Goal: Task Accomplishment & Management: Manage account settings

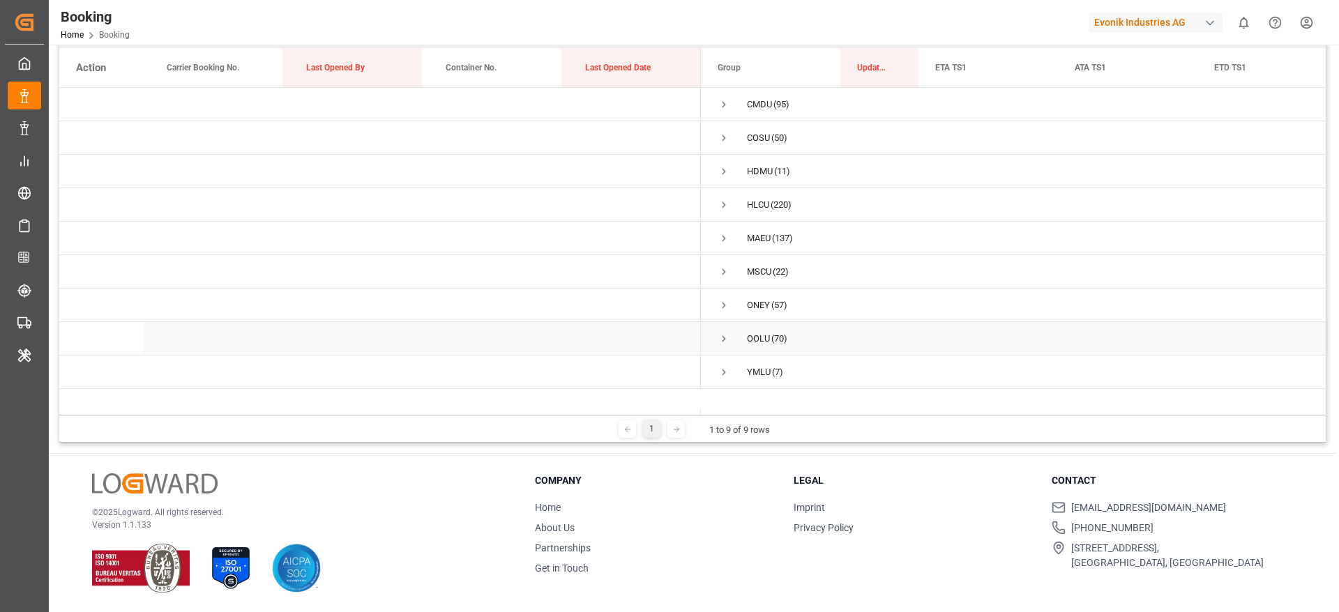
scroll to position [0, 1]
click at [720, 237] on span "Press SPACE to select this row." at bounding box center [723, 238] width 13 height 13
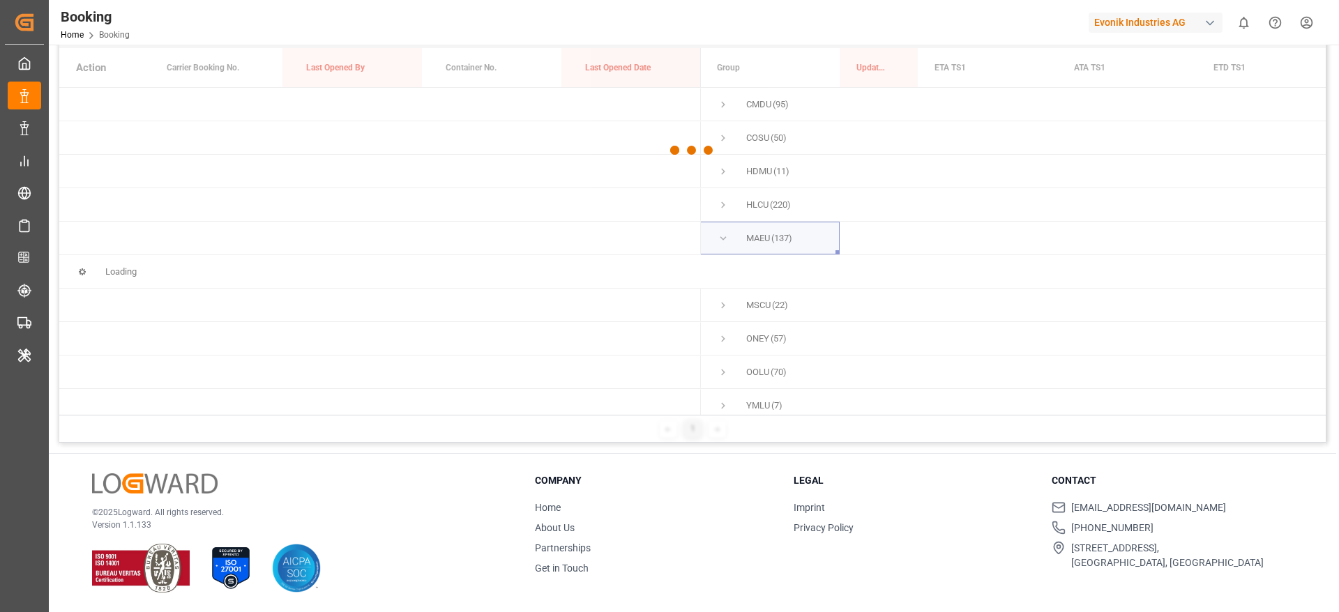
click at [897, 24] on div "Booking Home Booking Evonik Industries AG 0 Notifications Only show unread All …" at bounding box center [689, 22] width 1300 height 45
click at [720, 241] on span "Press SPACE to select this row." at bounding box center [723, 238] width 13 height 13
click at [721, 236] on span "Press SPACE to select this row." at bounding box center [723, 238] width 13 height 13
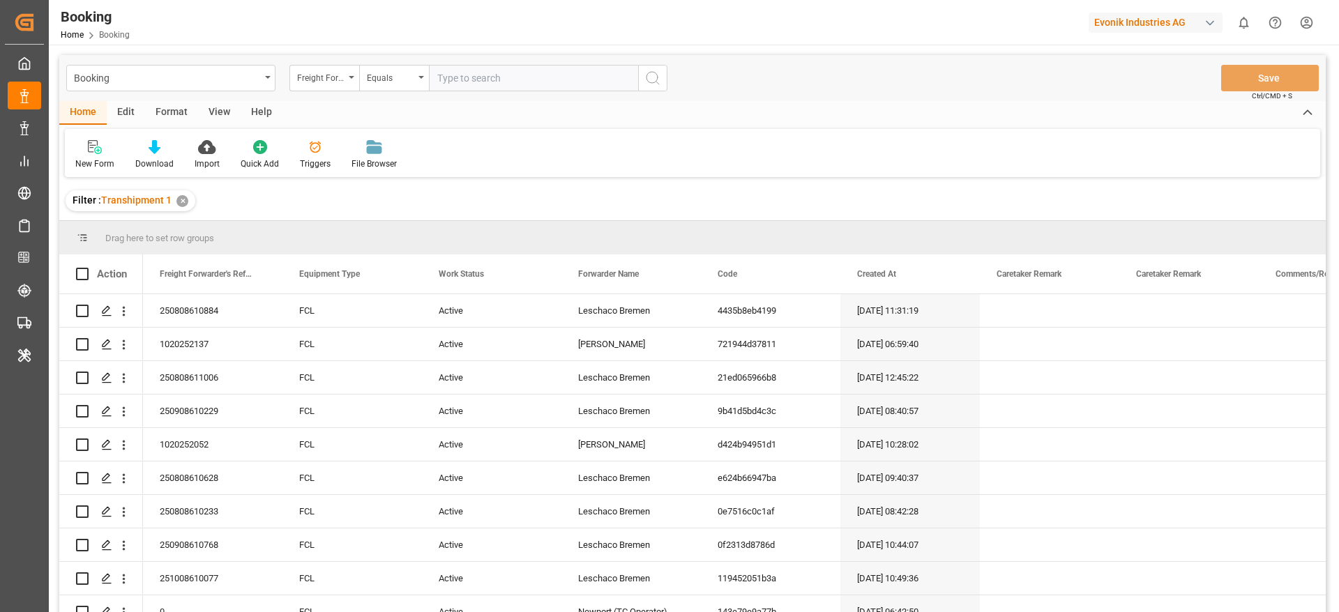
click at [204, 113] on div "View" at bounding box center [219, 113] width 43 height 24
click at [82, 163] on div "Default" at bounding box center [88, 164] width 27 height 13
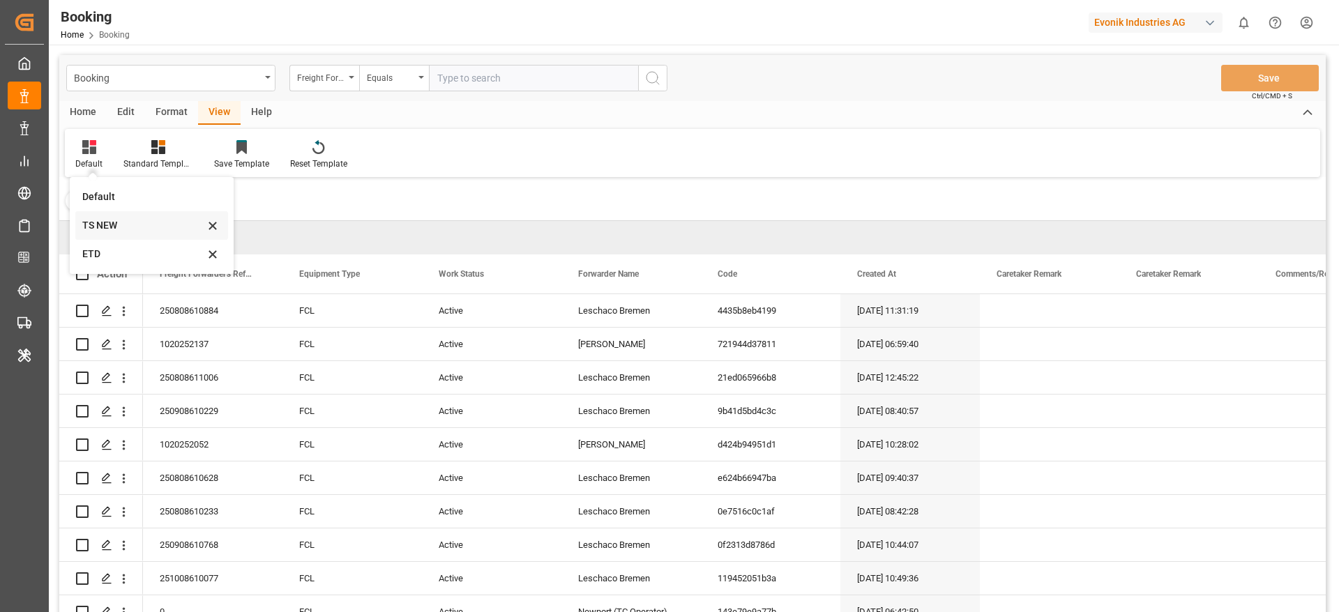
click at [102, 227] on div "TS NEW" at bounding box center [143, 225] width 122 height 15
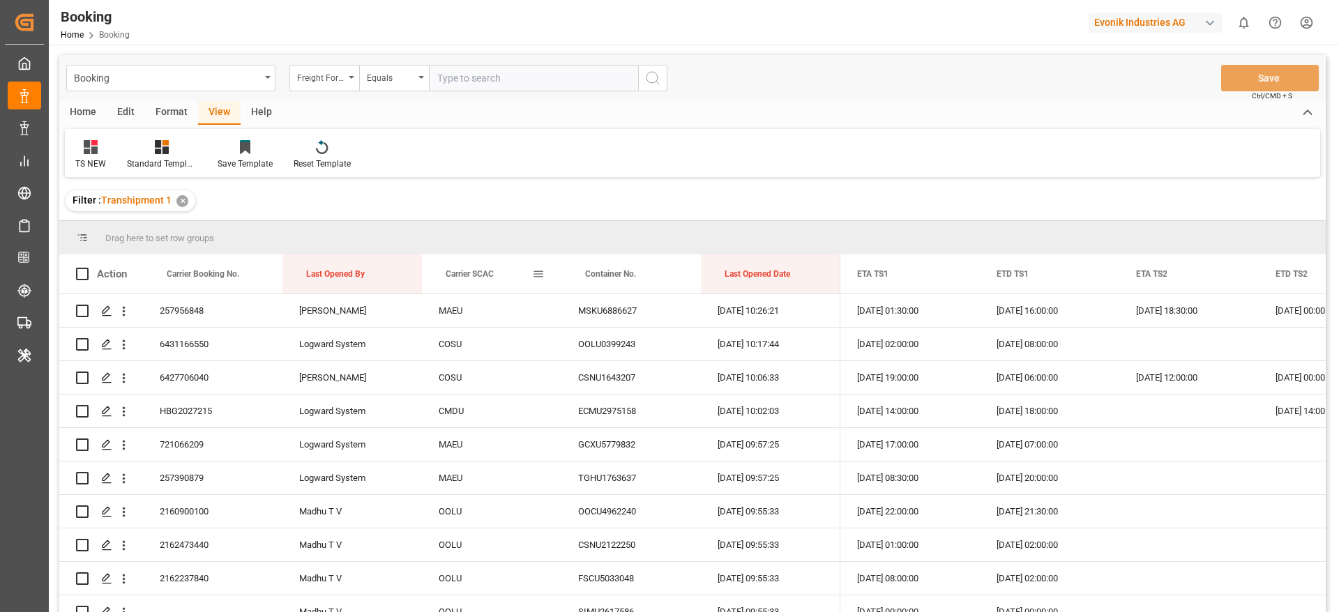
drag, startPoint x: 462, startPoint y: 266, endPoint x: 439, endPoint y: 227, distance: 45.3
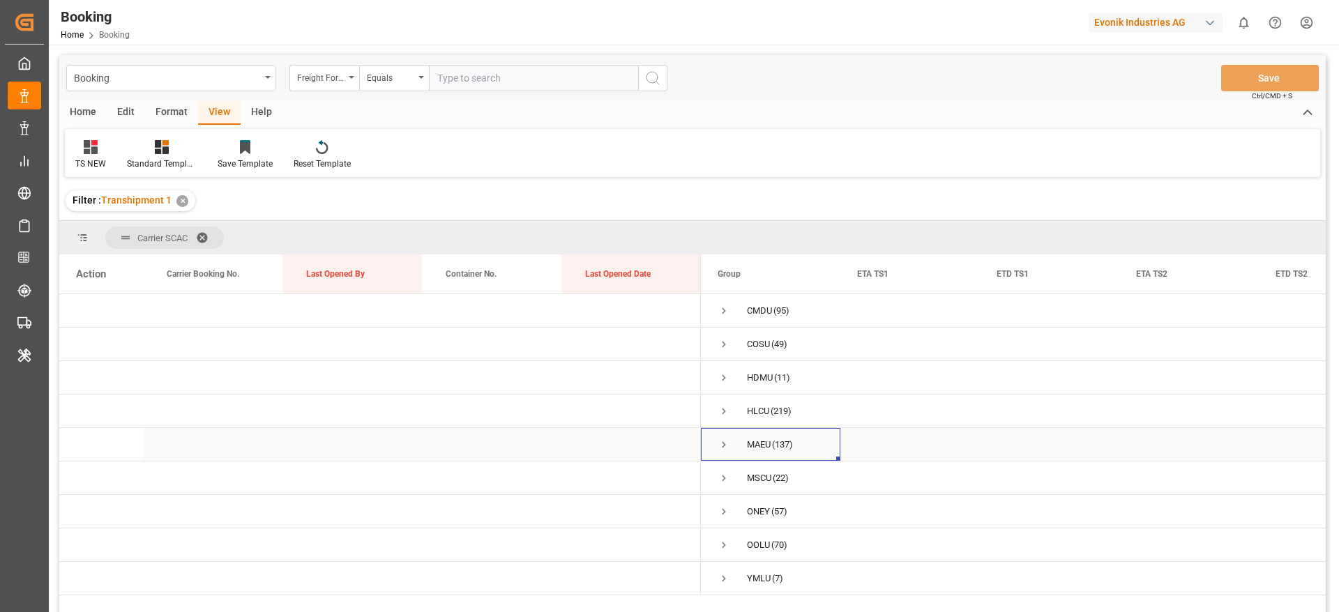
click at [716, 447] on div "MAEU (137)" at bounding box center [770, 444] width 139 height 33
click at [724, 443] on span "Press SPACE to select this row." at bounding box center [723, 445] width 13 height 13
click at [725, 436] on span "Press SPACE to select this row." at bounding box center [723, 445] width 13 height 32
click at [721, 444] on span "Press SPACE to select this row." at bounding box center [723, 445] width 13 height 13
click at [729, 440] on span "Press SPACE to select this row." at bounding box center [723, 445] width 13 height 13
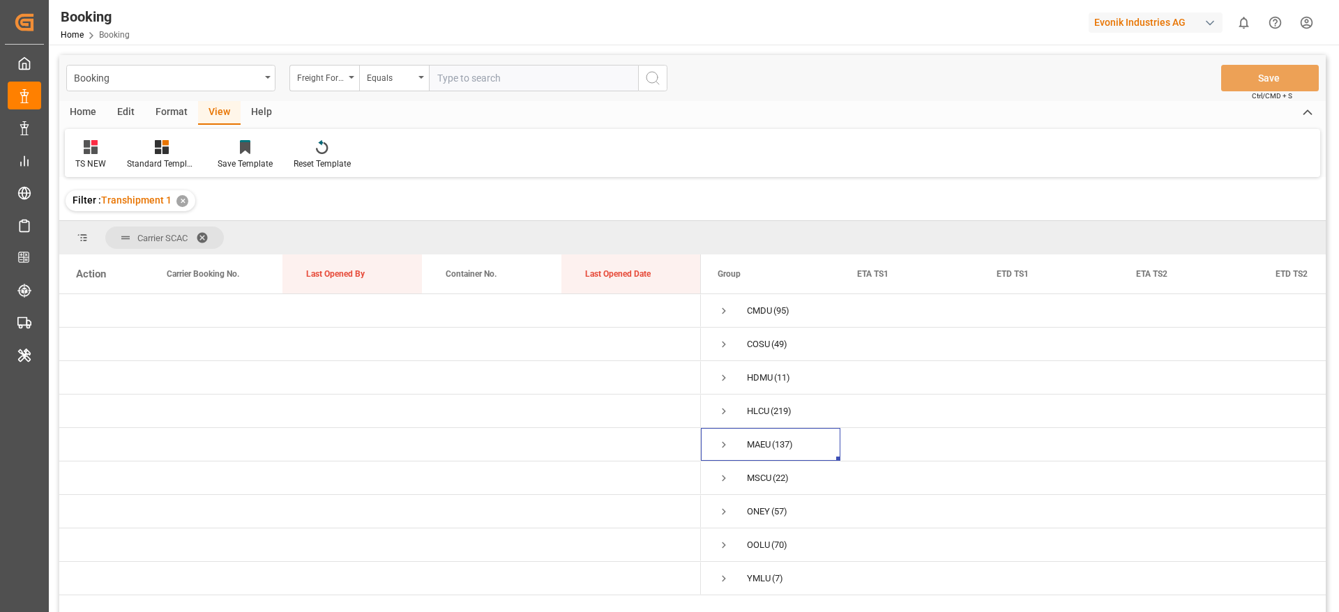
click at [212, 234] on span at bounding box center [207, 237] width 22 height 13
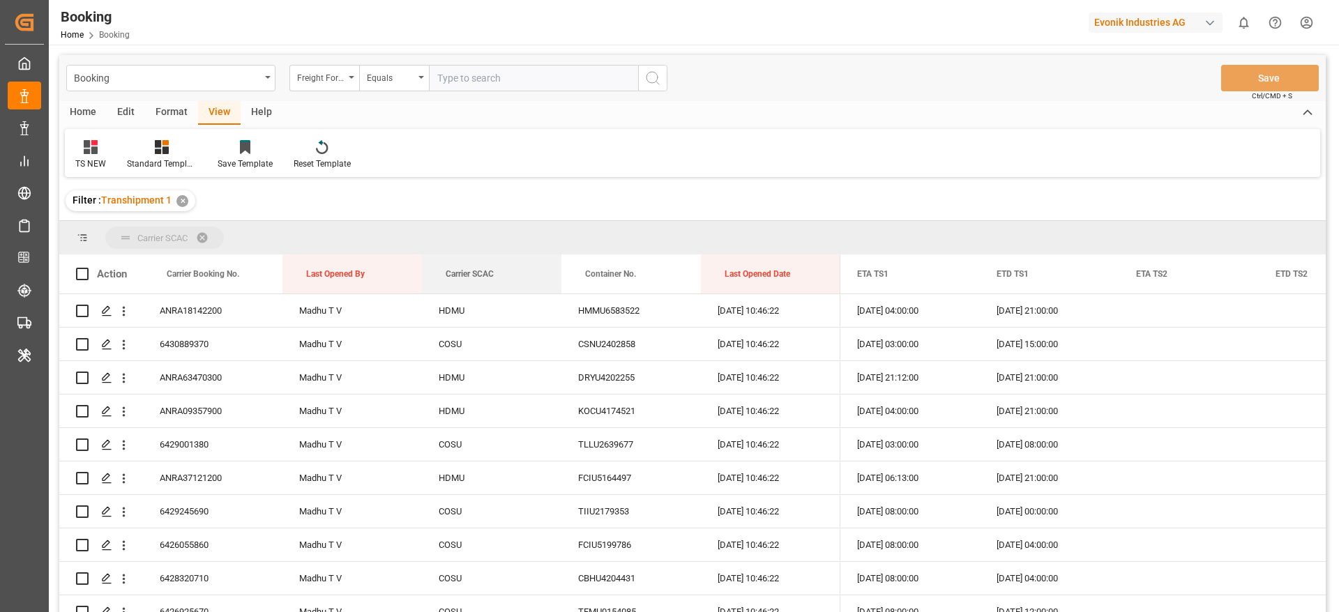
drag, startPoint x: 446, startPoint y: 289, endPoint x: 432, endPoint y: 253, distance: 38.8
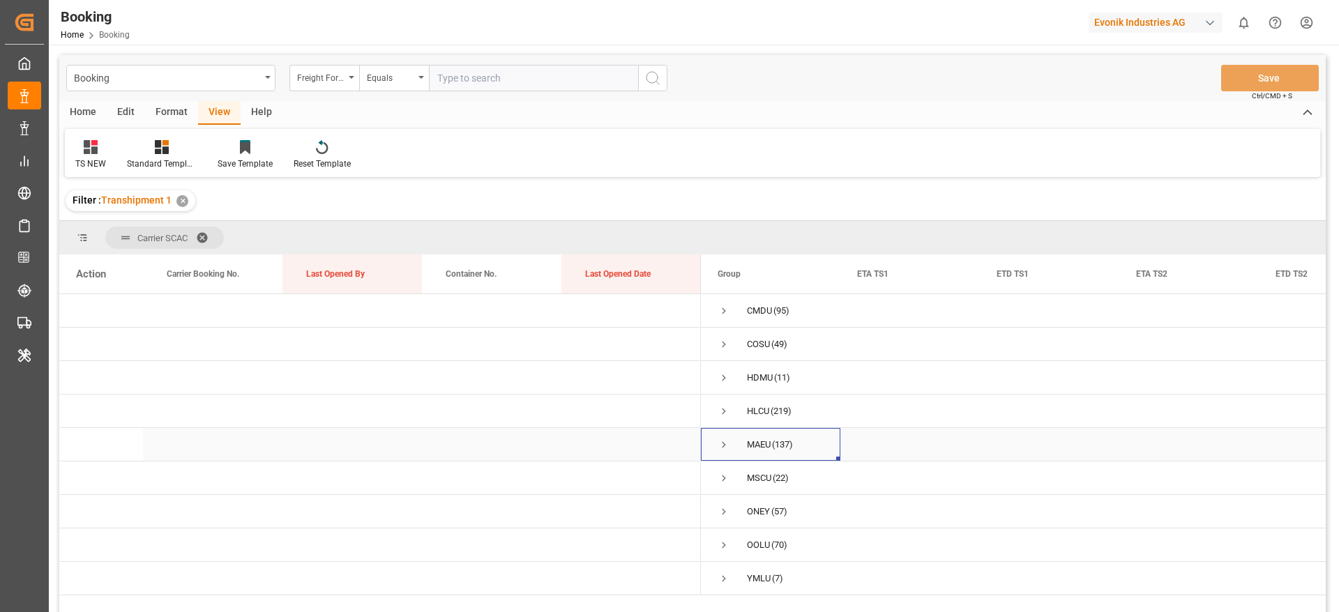
click at [720, 443] on span "Press SPACE to select this row." at bounding box center [723, 445] width 13 height 13
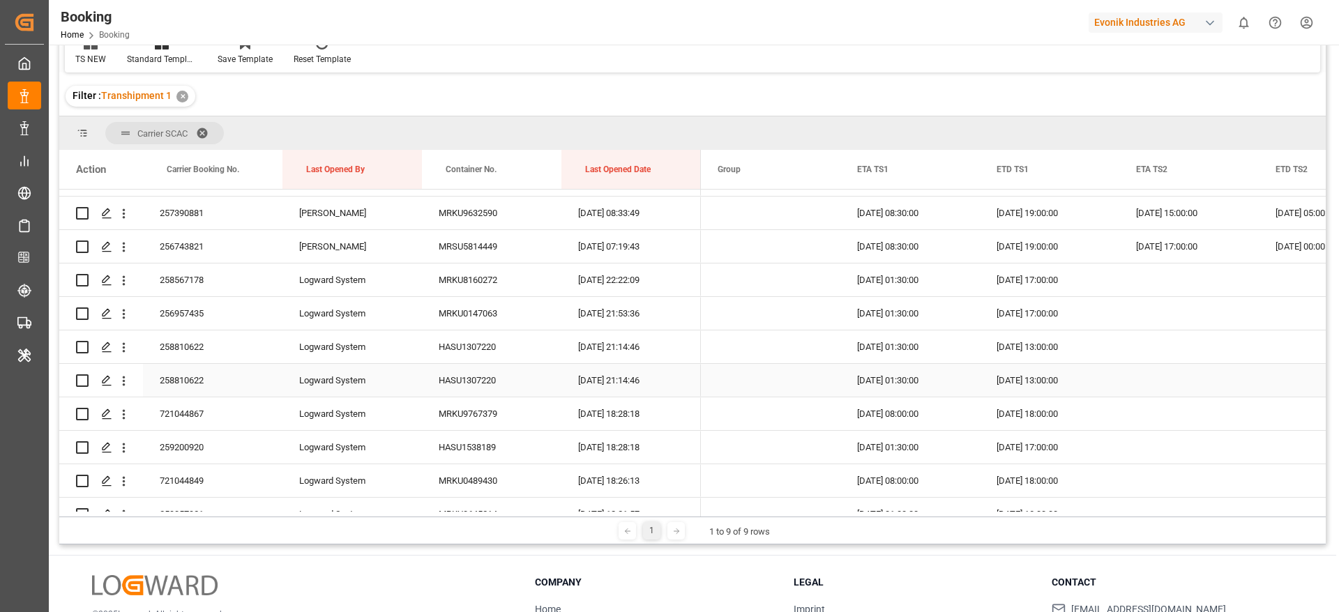
scroll to position [2092, 0]
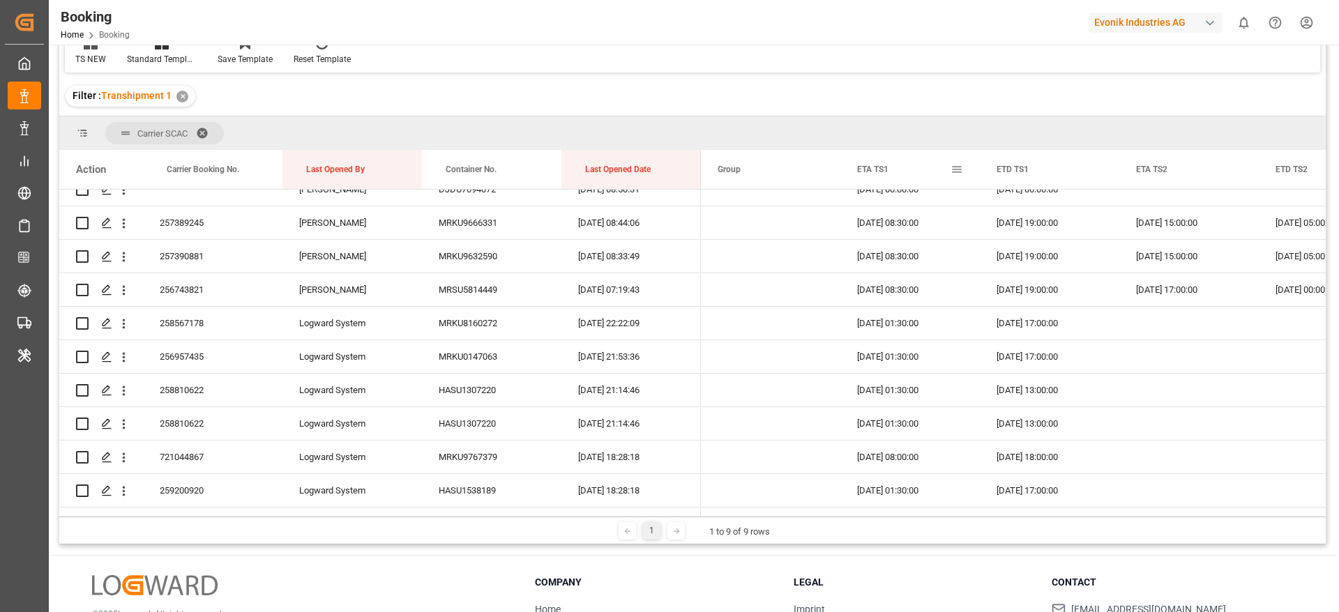
click at [955, 169] on span at bounding box center [956, 169] width 13 height 13
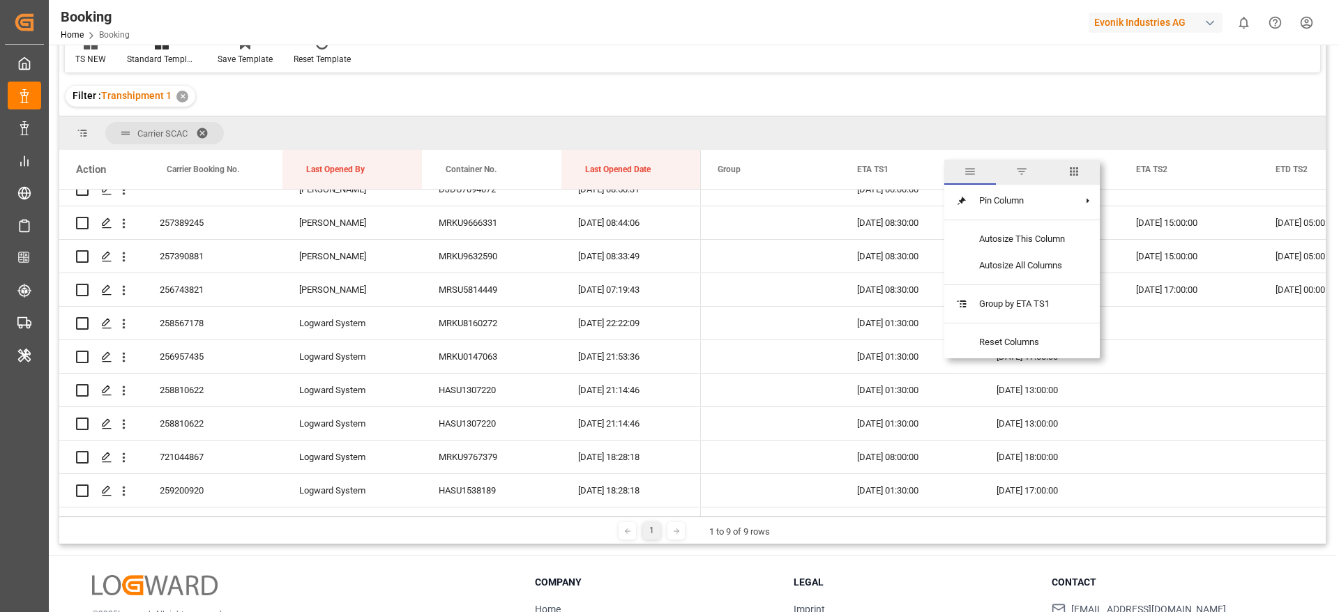
click at [1080, 169] on span "columns" at bounding box center [1073, 171] width 13 height 13
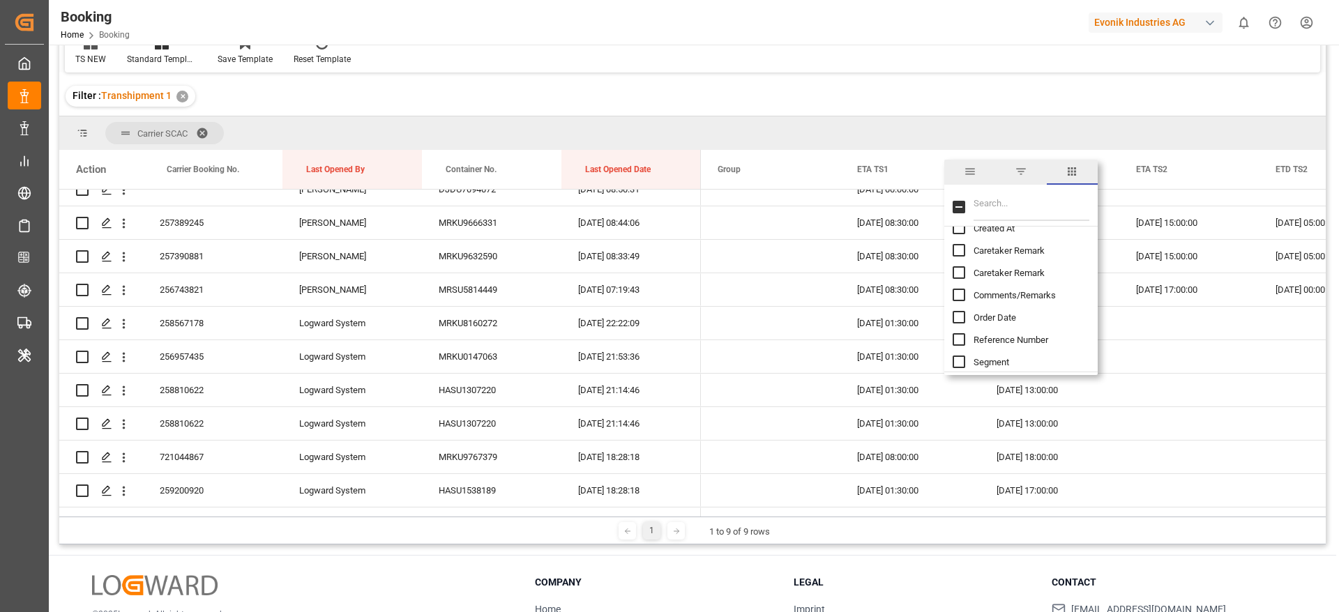
scroll to position [0, 0]
click at [994, 201] on input "Filter Columns Input" at bounding box center [1031, 207] width 116 height 28
type input "update"
click at [1042, 285] on span "Update Last Opened By" at bounding box center [1019, 288] width 92 height 10
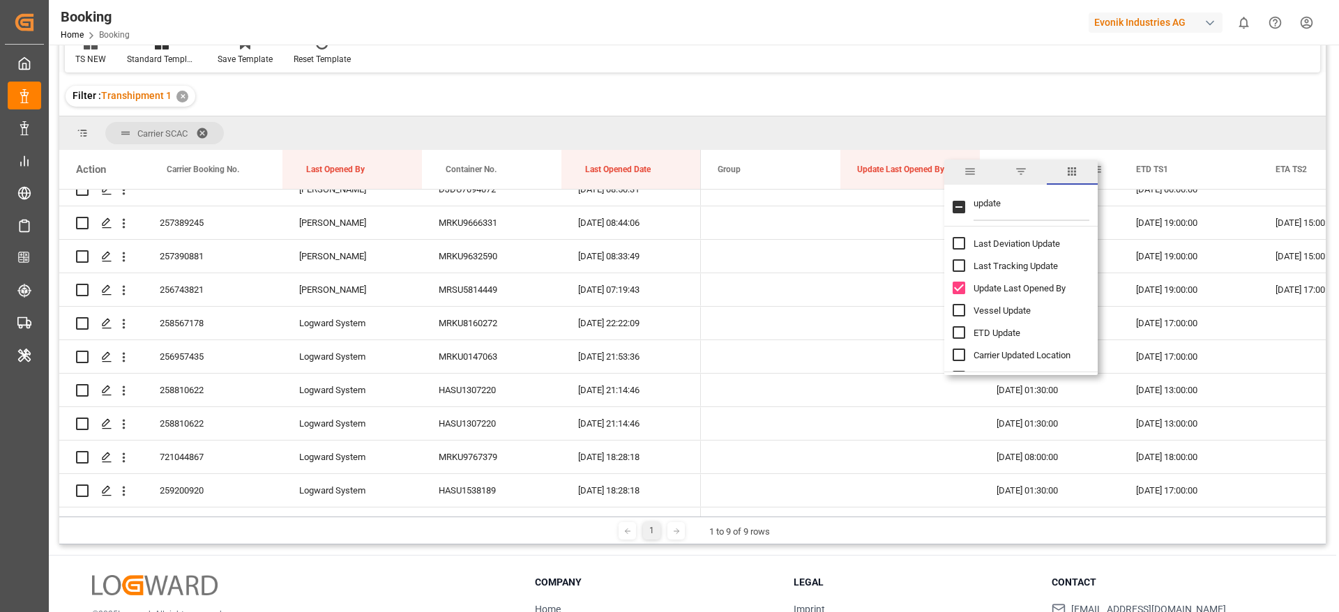
click at [992, 99] on div "Filter : Transhipment 1 ✕" at bounding box center [692, 96] width 1266 height 39
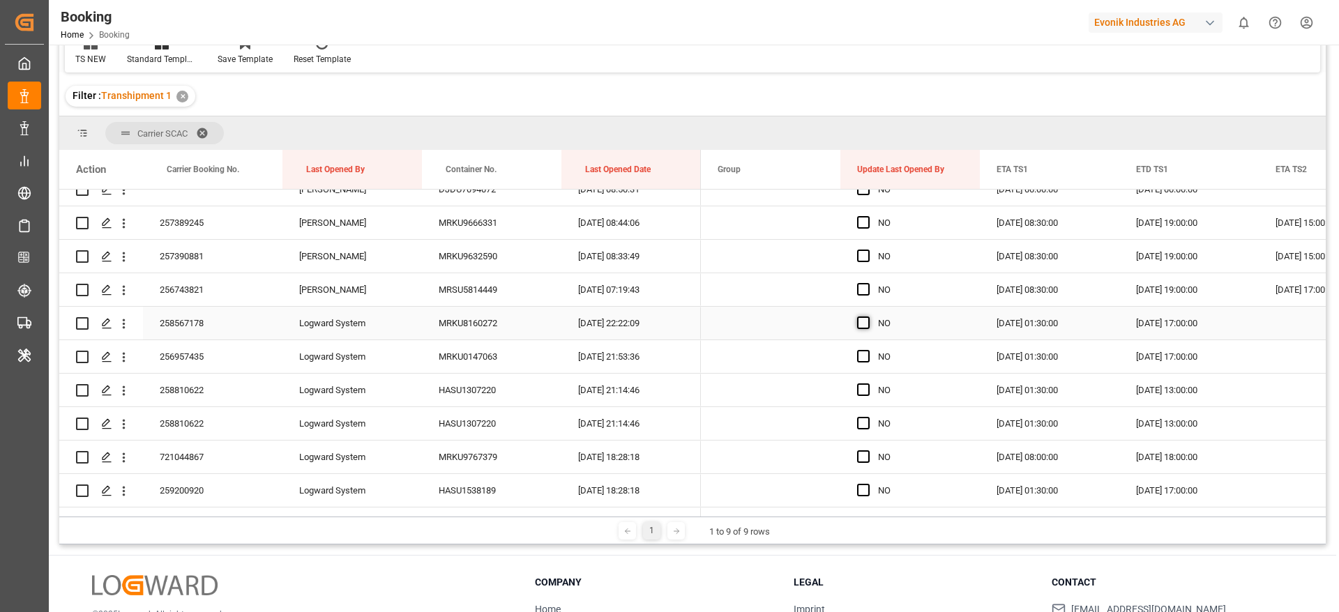
click at [858, 325] on span "Press SPACE to select this row." at bounding box center [863, 323] width 13 height 13
click at [867, 317] on input "Press SPACE to select this row." at bounding box center [867, 317] width 0 height 0
click at [866, 354] on span "Press SPACE to select this row." at bounding box center [863, 356] width 13 height 13
click at [867, 350] on input "Press SPACE to select this row." at bounding box center [867, 350] width 0 height 0
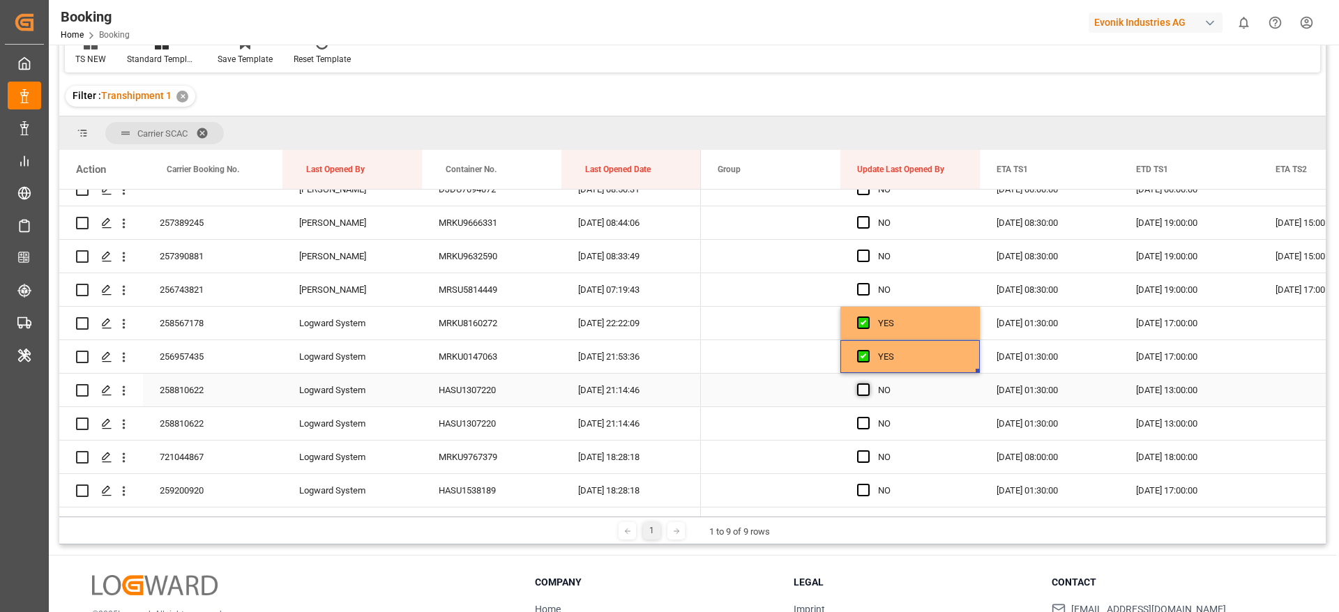
click at [865, 390] on span "Press SPACE to select this row." at bounding box center [863, 389] width 13 height 13
click at [867, 383] on input "Press SPACE to select this row." at bounding box center [867, 383] width 0 height 0
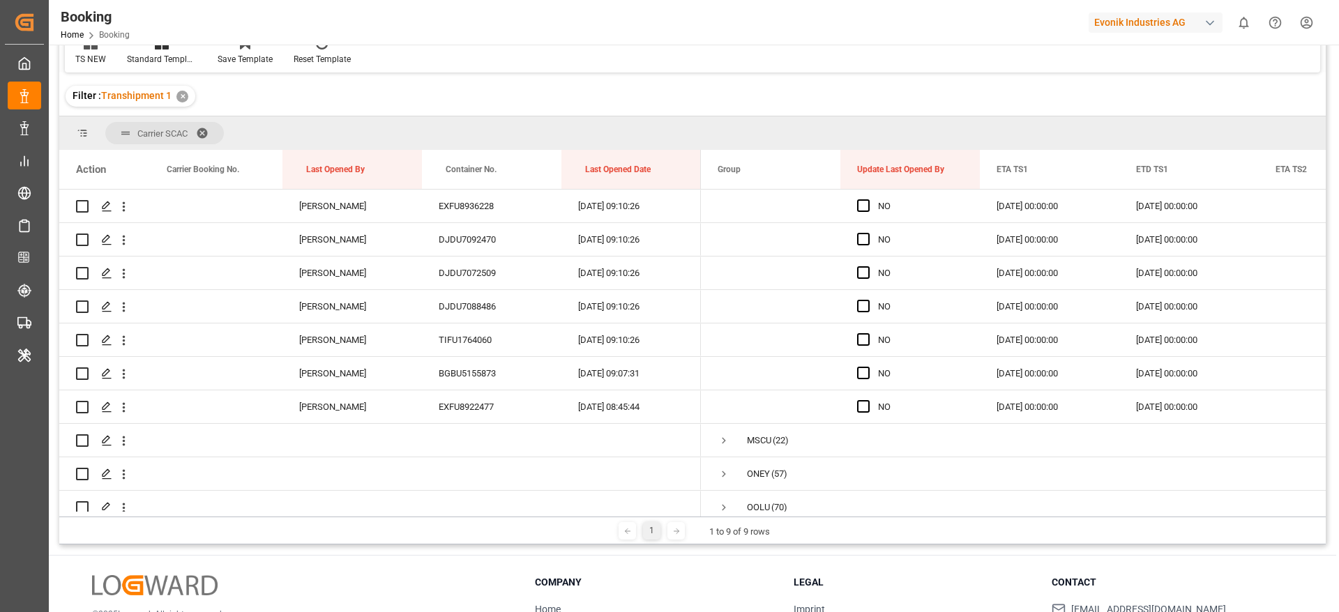
scroll to position [4569, 0]
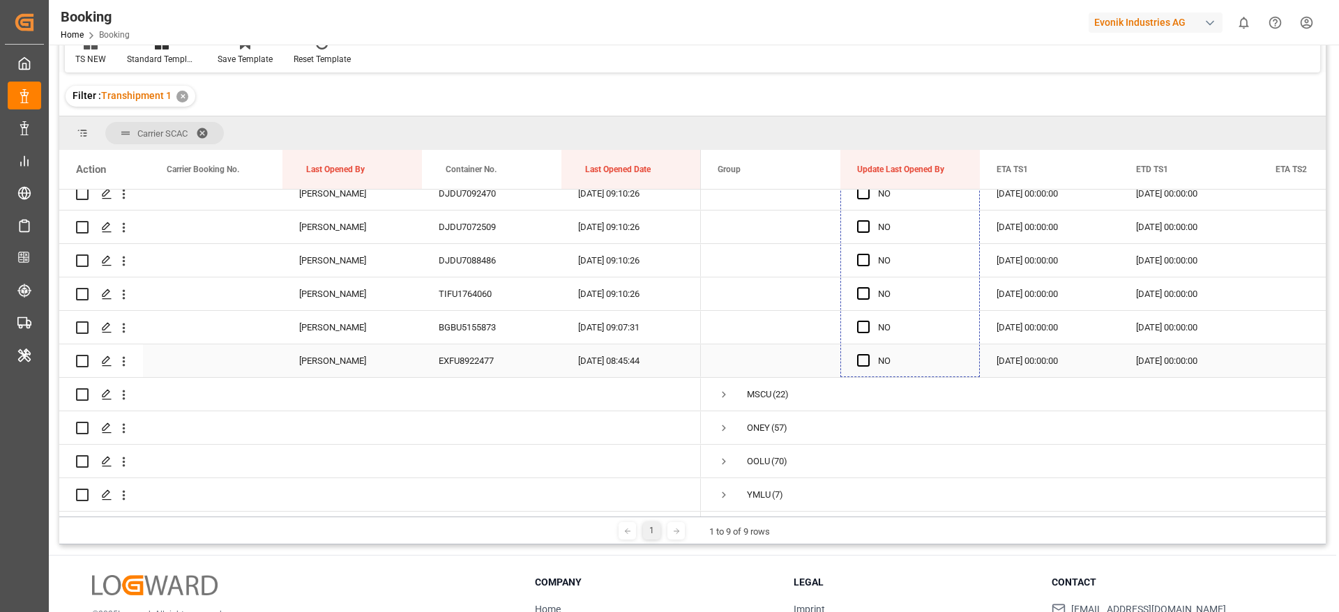
drag, startPoint x: 975, startPoint y: 405, endPoint x: 898, endPoint y: 363, distance: 88.0
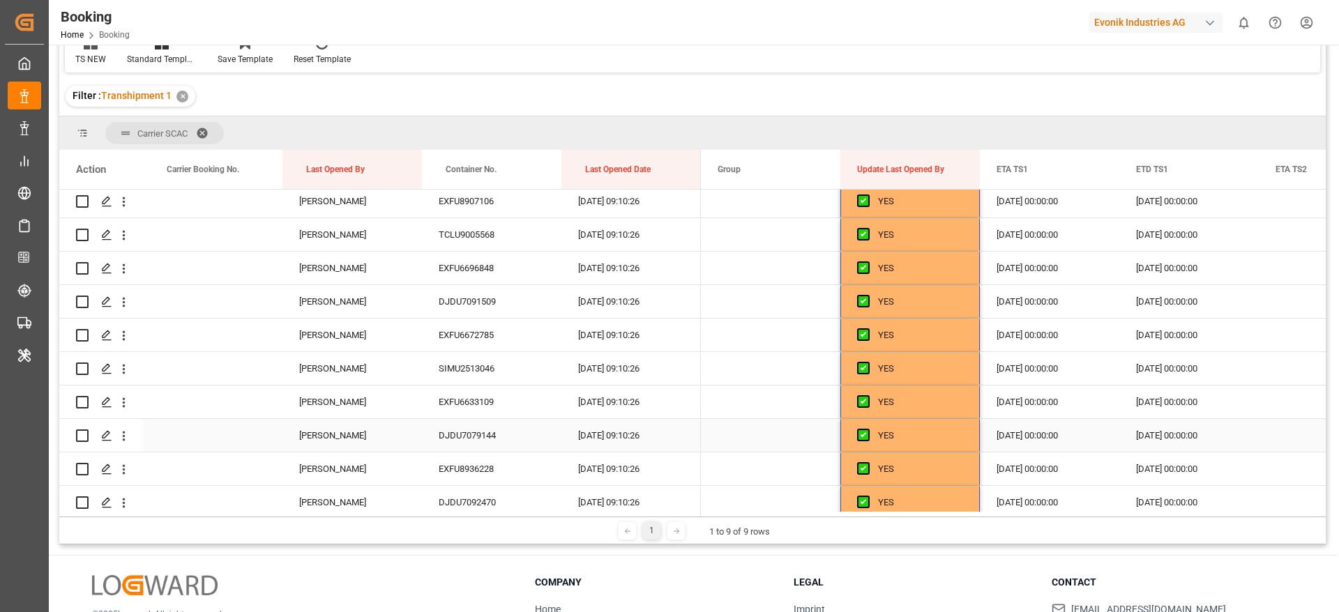
scroll to position [4360, 0]
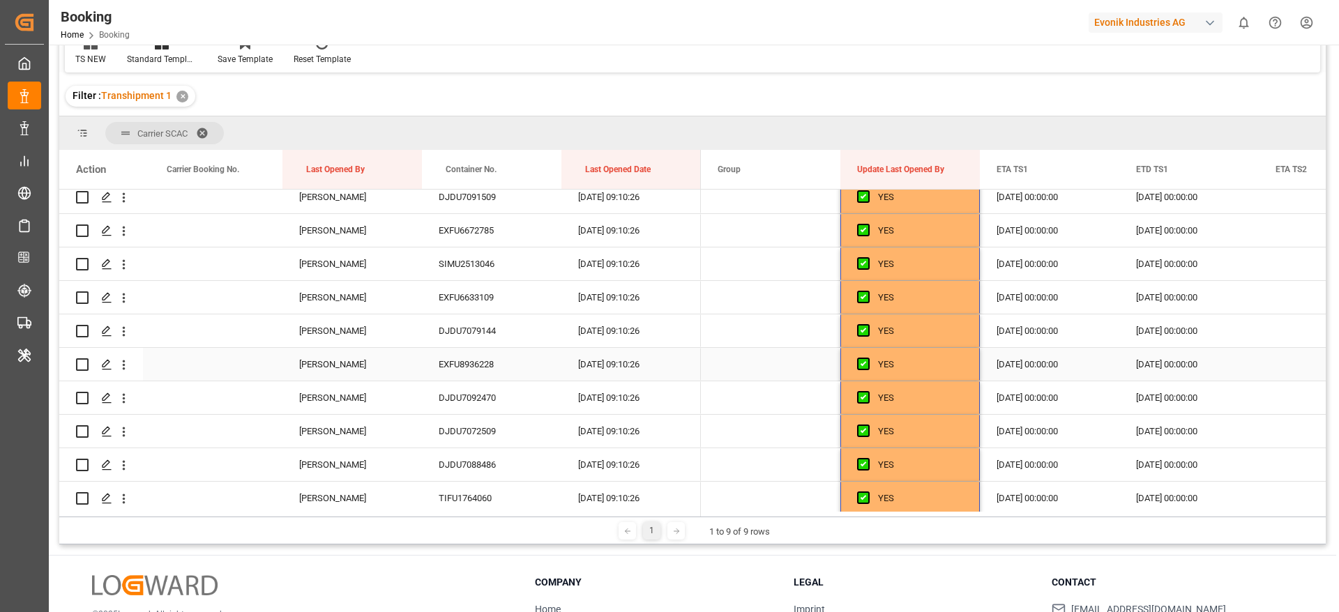
click at [474, 361] on div "EXFU8936228" at bounding box center [491, 364] width 139 height 33
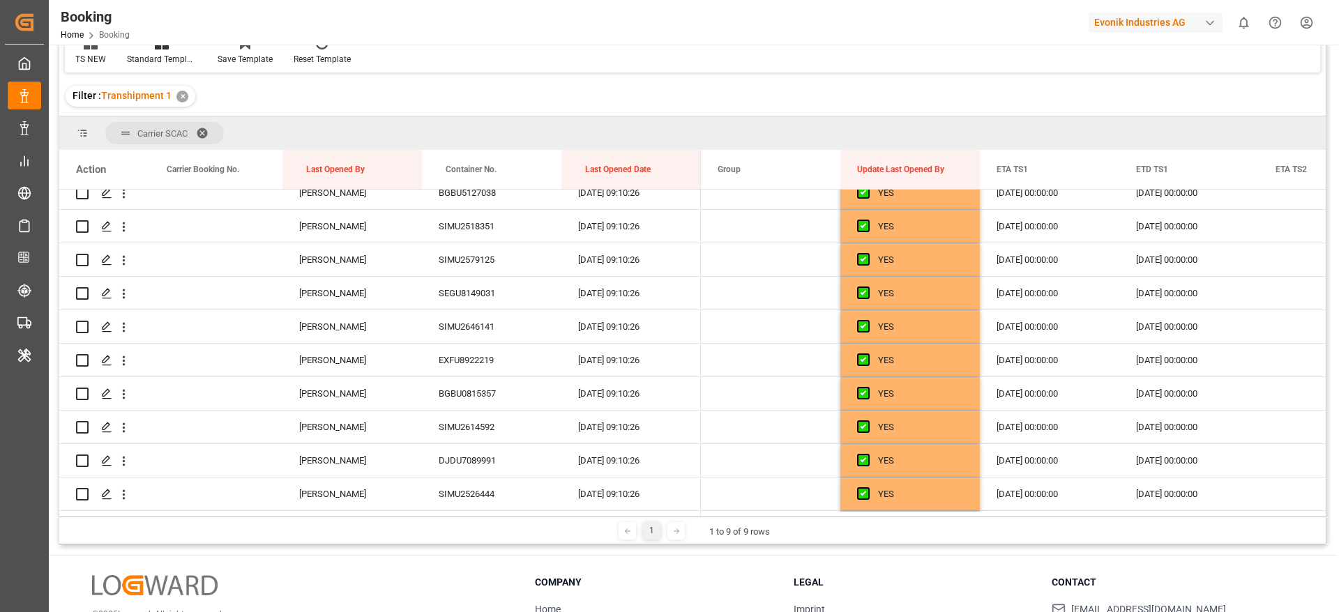
scroll to position [0, 0]
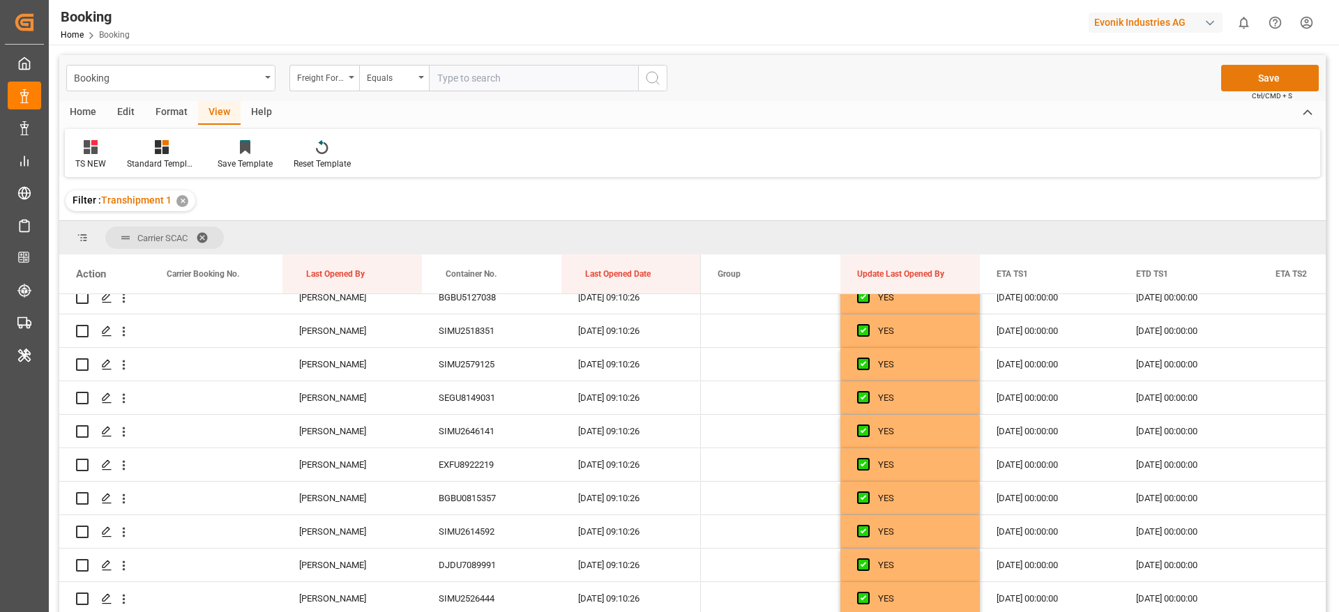
click at [1259, 82] on button "Save" at bounding box center [1270, 78] width 98 height 26
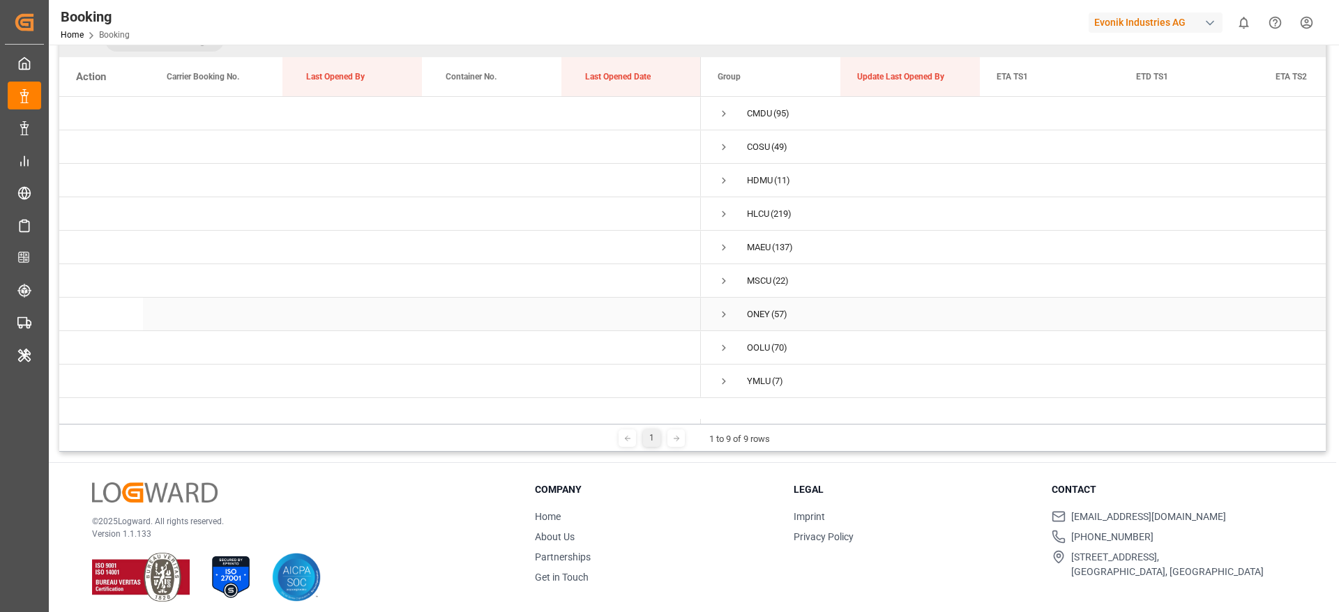
scroll to position [206, 0]
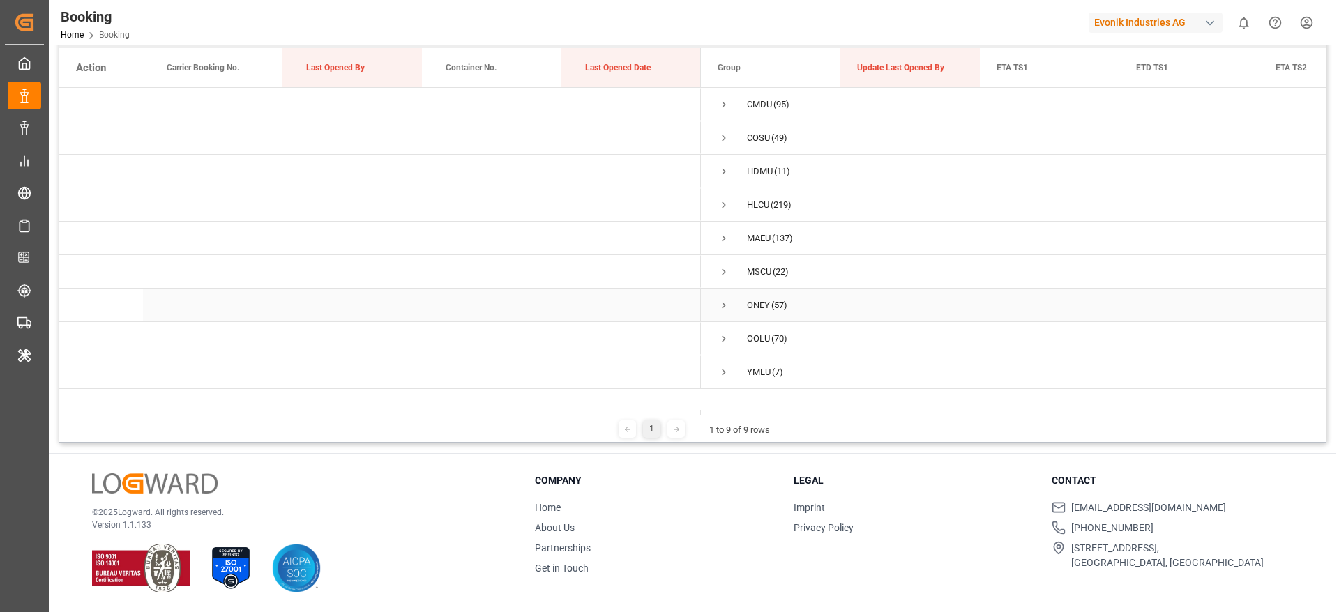
click at [718, 304] on span "Press SPACE to select this row." at bounding box center [723, 305] width 13 height 13
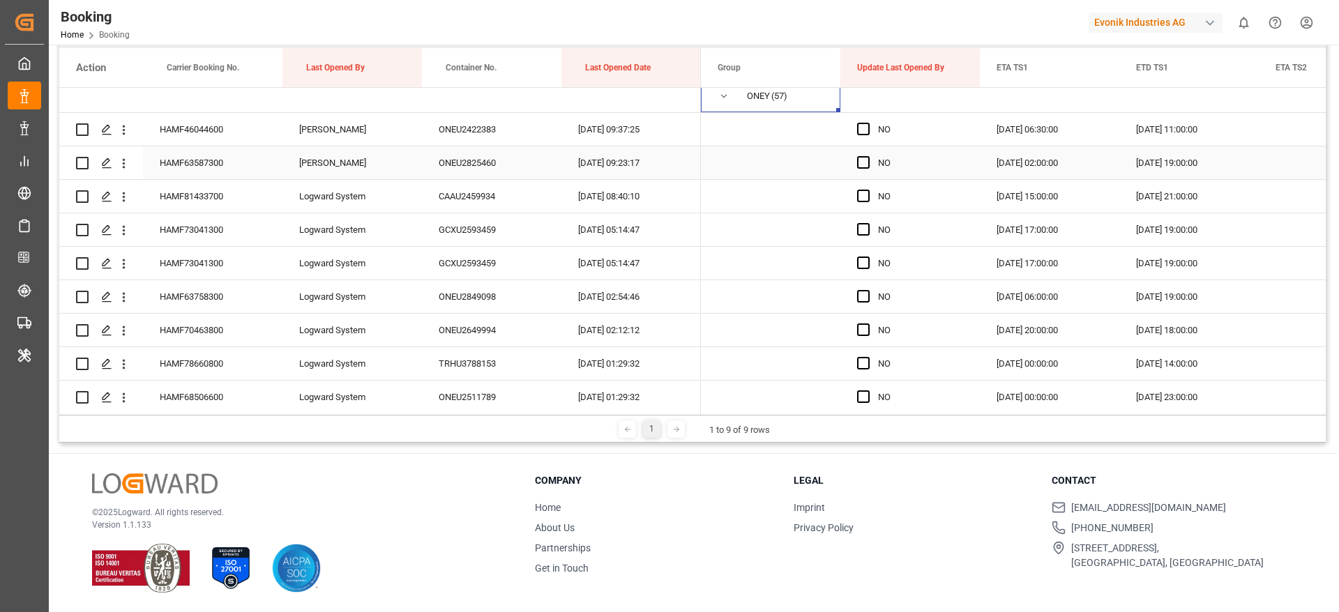
scroll to position [105, 0]
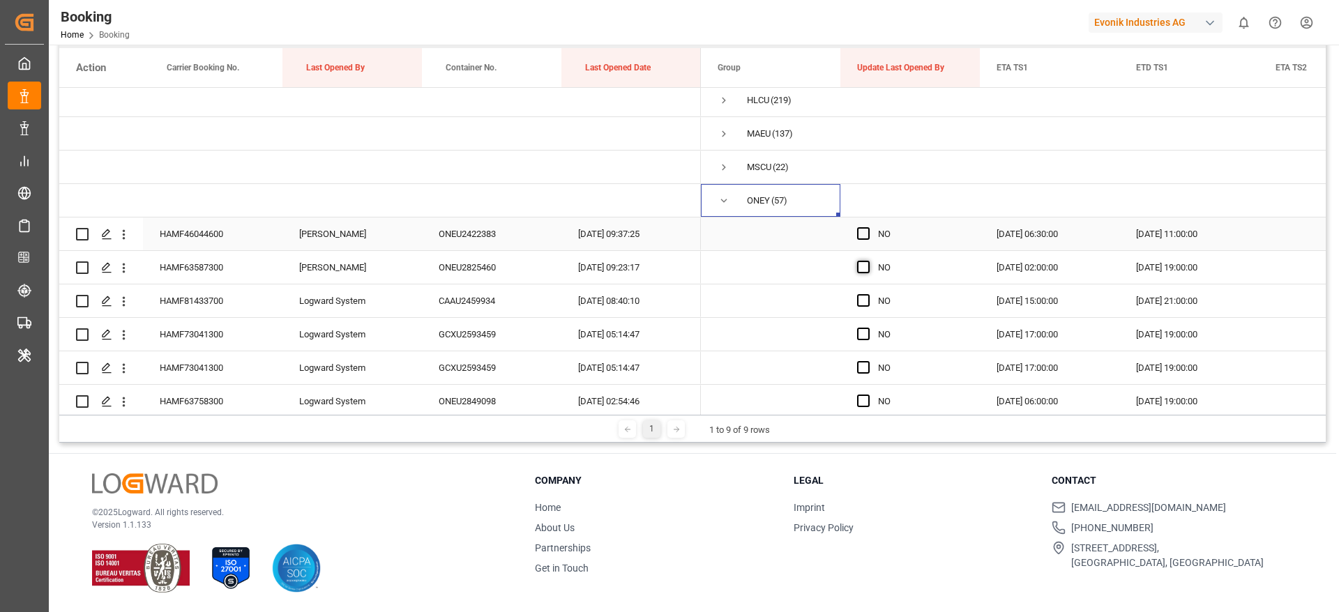
click at [867, 236] on span "Press SPACE to select this row." at bounding box center [863, 233] width 13 height 13
click at [867, 227] on input "Press SPACE to select this row." at bounding box center [867, 227] width 0 height 0
click at [864, 267] on span "Press SPACE to select this row." at bounding box center [863, 267] width 13 height 13
click at [867, 261] on input "Press SPACE to select this row." at bounding box center [867, 261] width 0 height 0
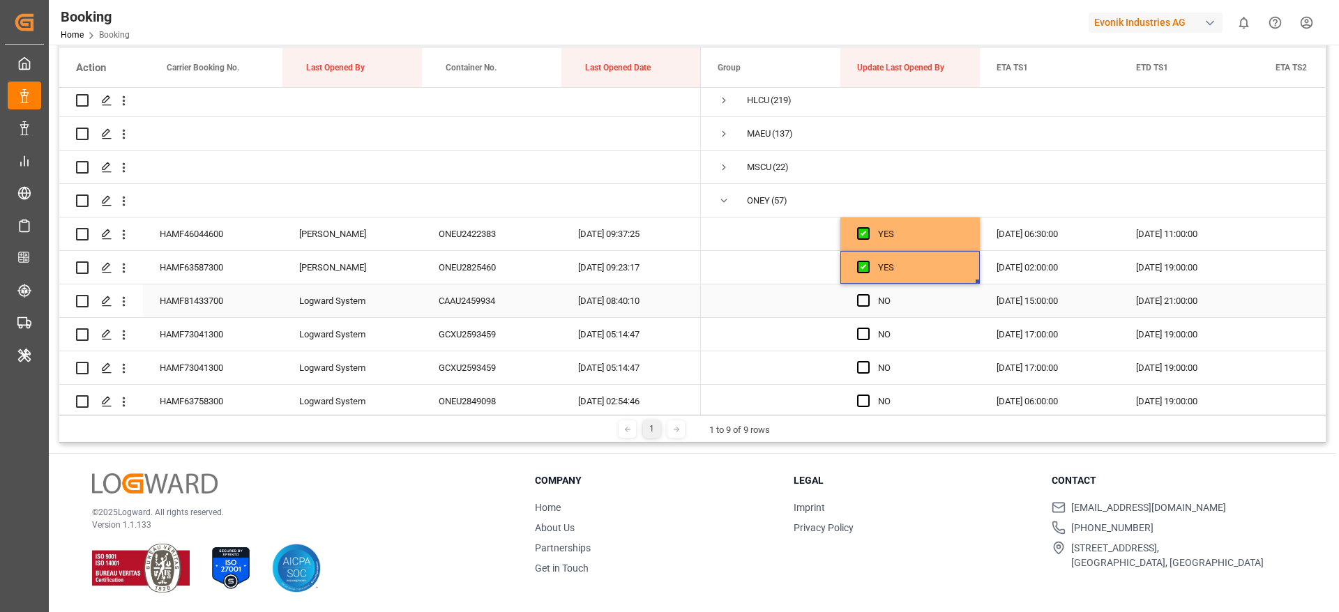
scroll to position [209, 0]
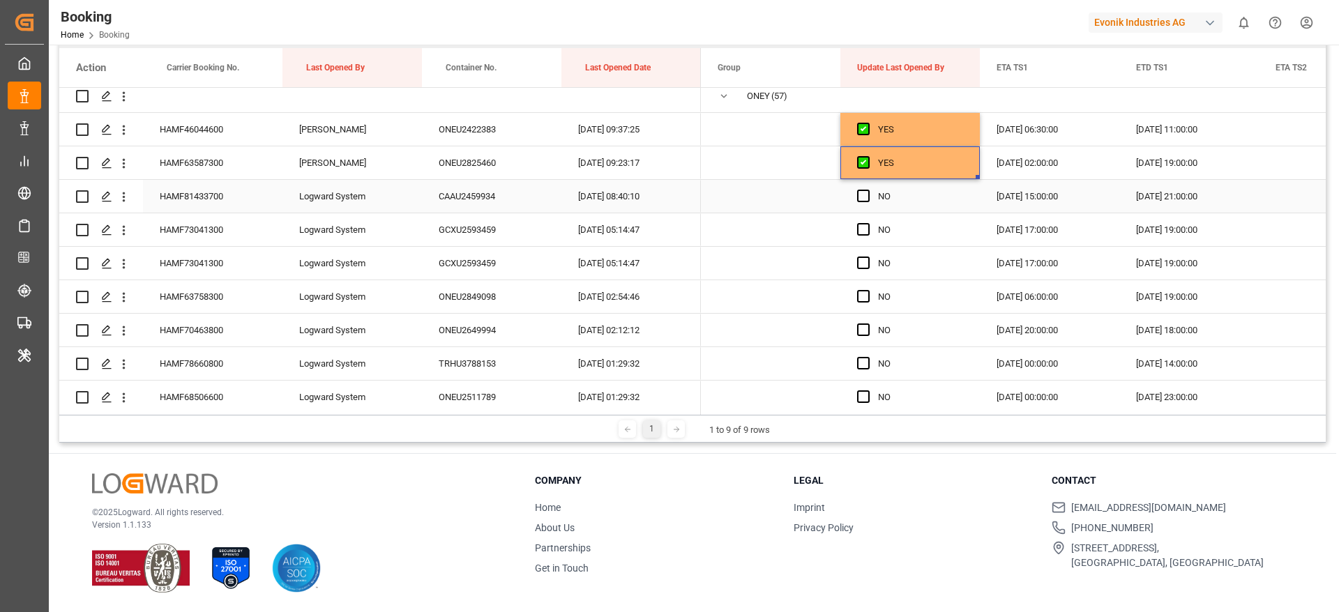
click at [856, 197] on div "NO" at bounding box center [909, 196] width 139 height 33
click at [863, 194] on span "Press SPACE to select this row." at bounding box center [863, 196] width 13 height 13
click at [867, 190] on input "Press SPACE to select this row." at bounding box center [867, 190] width 0 height 0
click at [860, 231] on span "Press SPACE to select this row." at bounding box center [863, 229] width 13 height 13
click at [867, 223] on input "Press SPACE to select this row." at bounding box center [867, 223] width 0 height 0
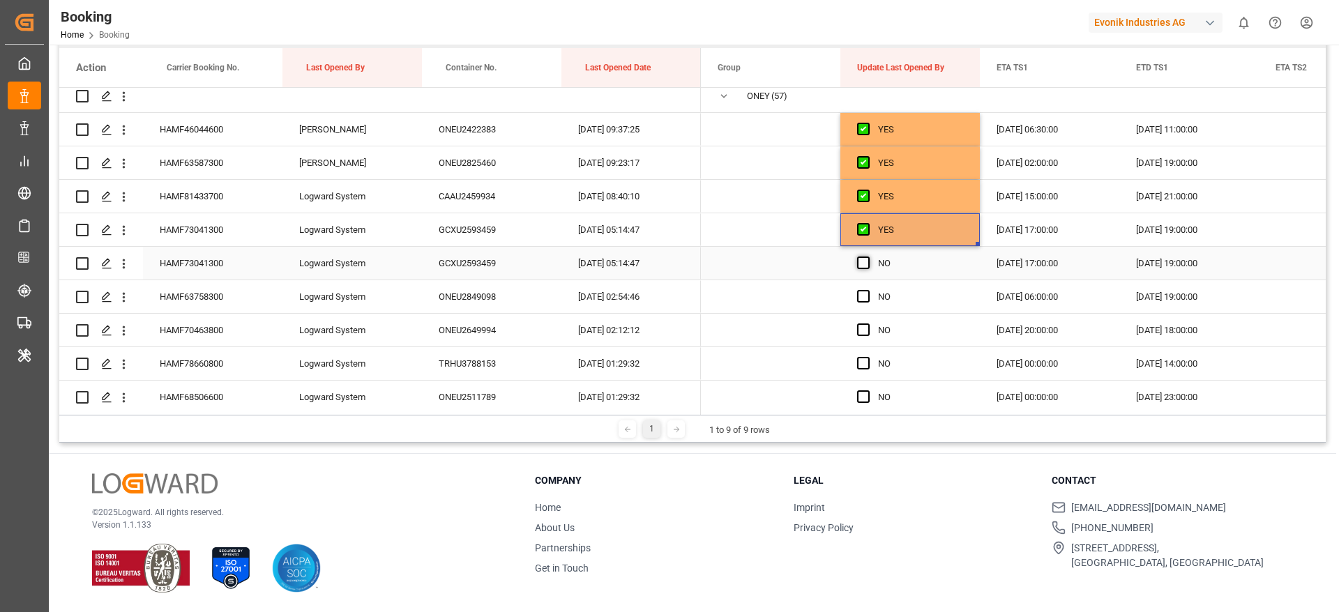
click at [865, 266] on span "Press SPACE to select this row." at bounding box center [863, 263] width 13 height 13
click at [867, 257] on input "Press SPACE to select this row." at bounding box center [867, 257] width 0 height 0
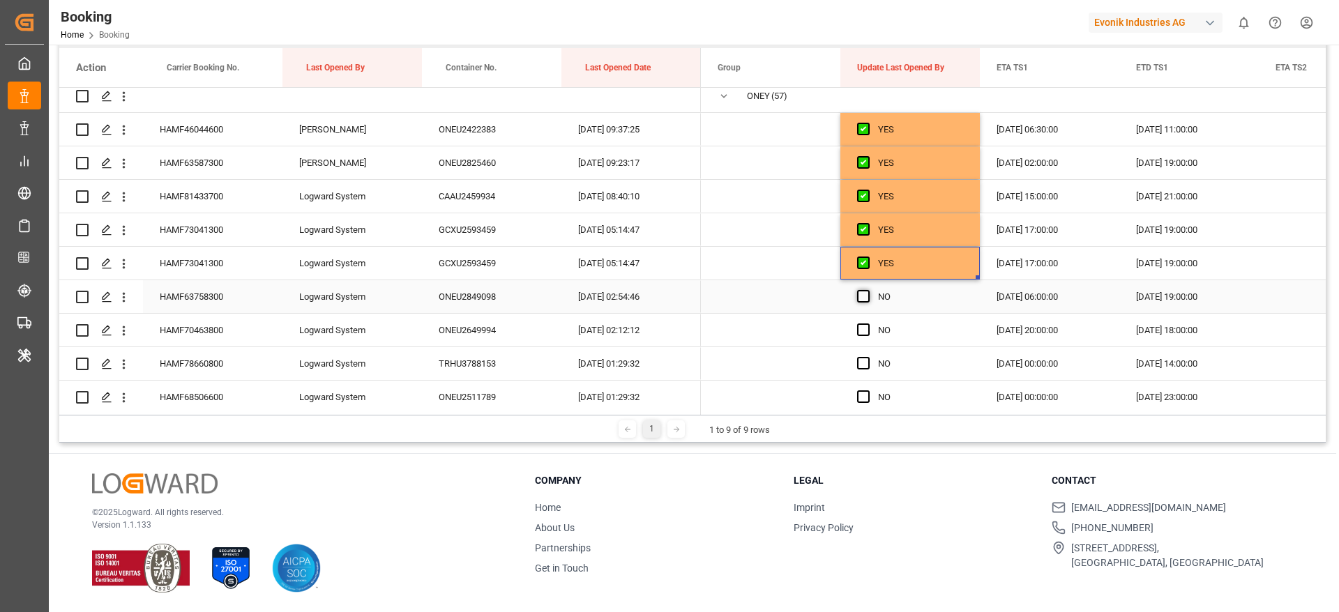
click at [859, 293] on span "Press SPACE to select this row." at bounding box center [863, 296] width 13 height 13
click at [867, 290] on input "Press SPACE to select this row." at bounding box center [867, 290] width 0 height 0
click at [861, 330] on span "Press SPACE to select this row." at bounding box center [863, 330] width 13 height 13
click at [867, 324] on input "Press SPACE to select this row." at bounding box center [867, 324] width 0 height 0
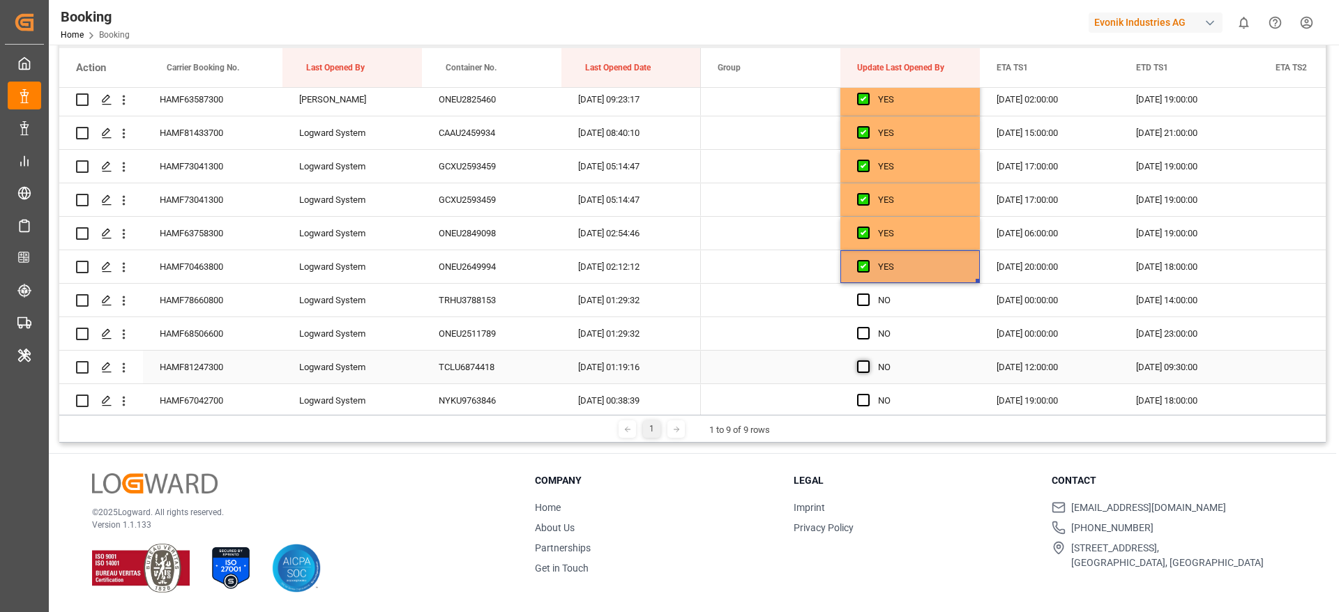
scroll to position [314, 0]
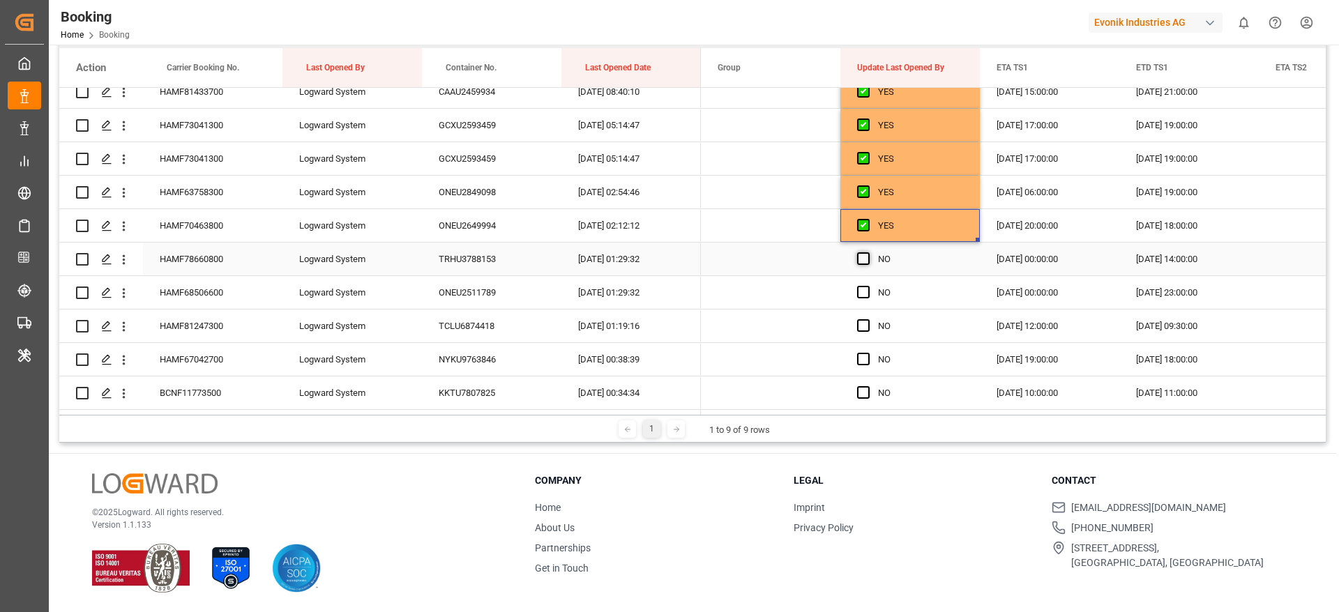
click at [861, 258] on span "Press SPACE to select this row." at bounding box center [863, 258] width 13 height 13
click at [867, 252] on input "Press SPACE to select this row." at bounding box center [867, 252] width 0 height 0
click at [866, 290] on span "Press SPACE to select this row." at bounding box center [863, 292] width 13 height 13
click at [867, 286] on input "Press SPACE to select this row." at bounding box center [867, 286] width 0 height 0
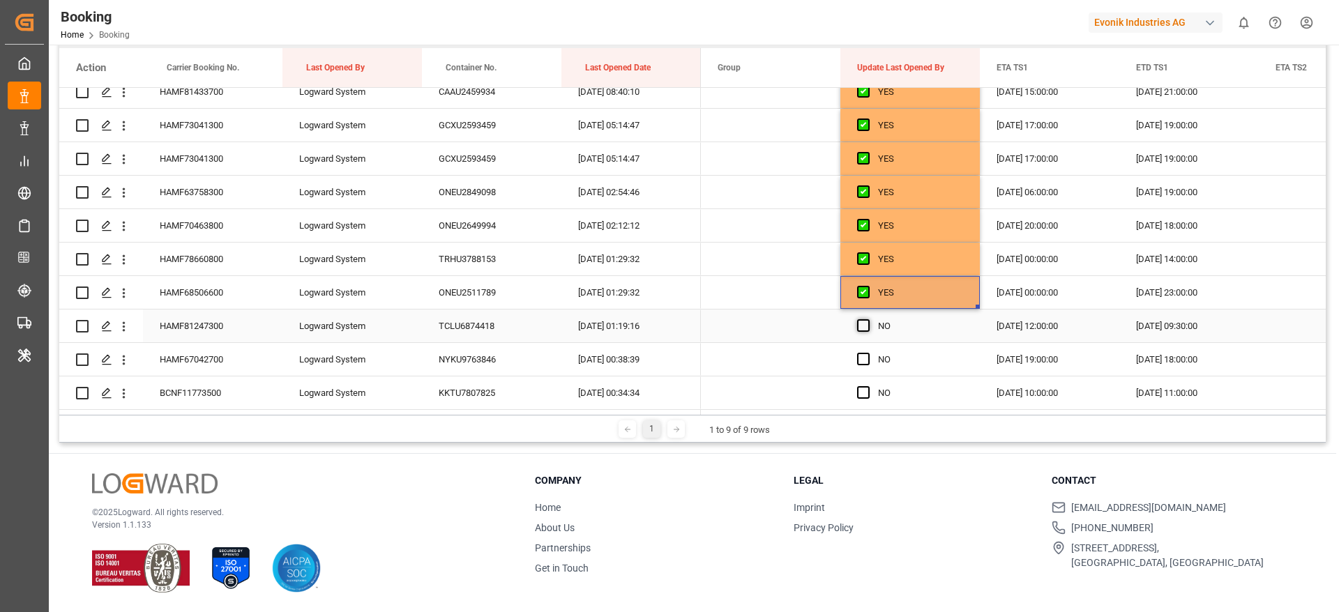
click at [862, 326] on span "Press SPACE to select this row." at bounding box center [863, 325] width 13 height 13
click at [867, 319] on input "Press SPACE to select this row." at bounding box center [867, 319] width 0 height 0
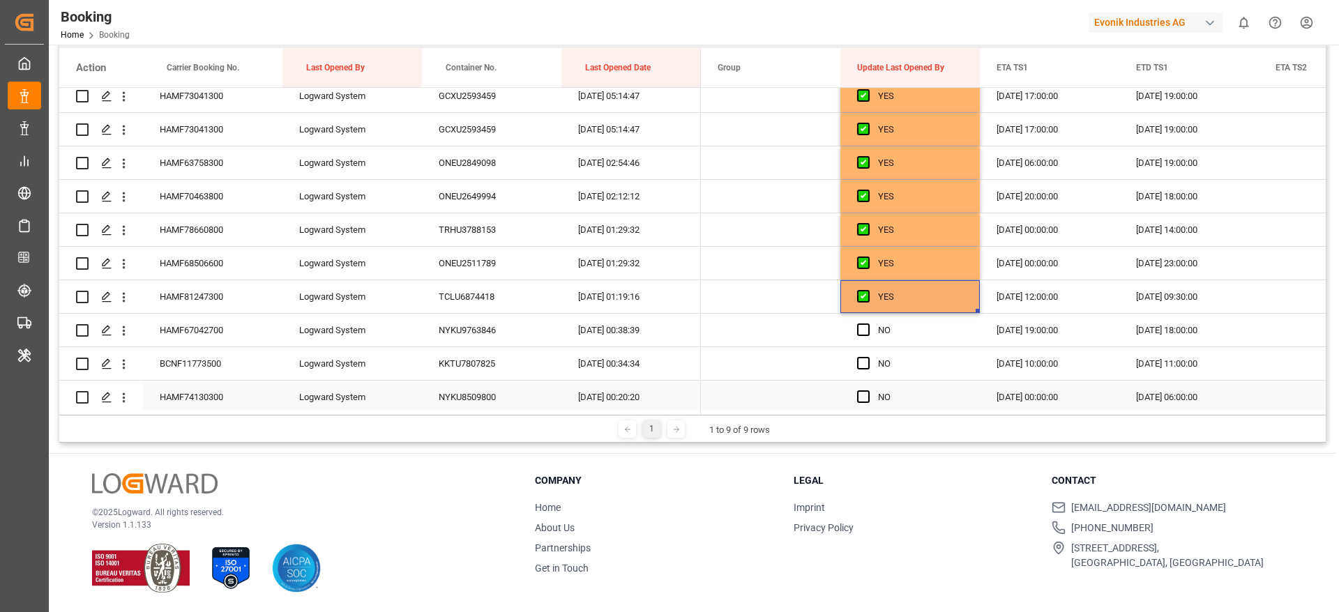
scroll to position [418, 0]
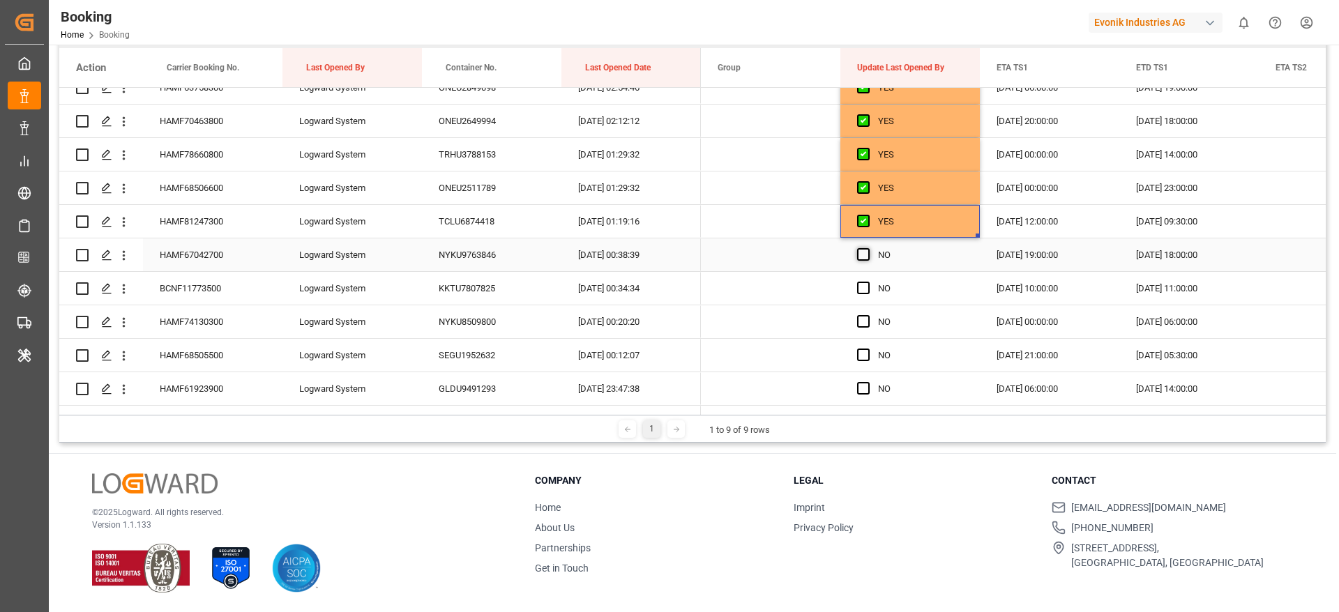
click at [865, 254] on span "Press SPACE to select this row." at bounding box center [863, 254] width 13 height 13
click at [867, 248] on input "Press SPACE to select this row." at bounding box center [867, 248] width 0 height 0
click at [861, 282] on span "Press SPACE to select this row." at bounding box center [863, 288] width 13 height 13
click at [867, 282] on input "Press SPACE to select this row." at bounding box center [867, 282] width 0 height 0
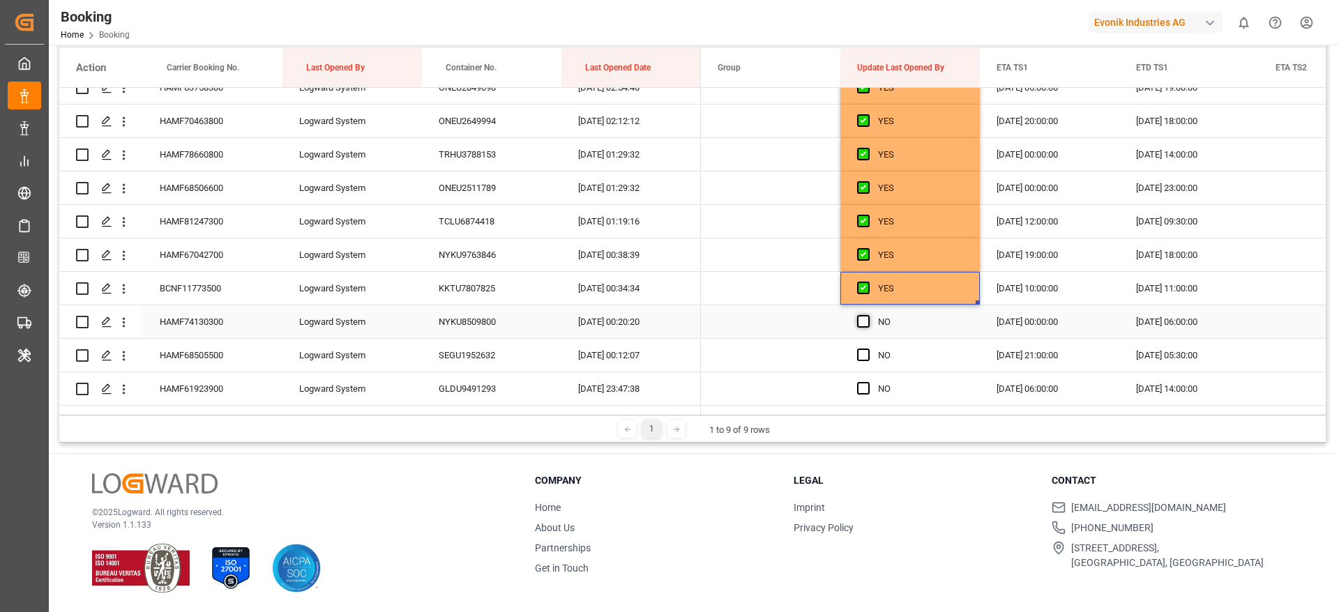
click at [865, 319] on span "Press SPACE to select this row." at bounding box center [863, 321] width 13 height 13
click at [867, 315] on input "Press SPACE to select this row." at bounding box center [867, 315] width 0 height 0
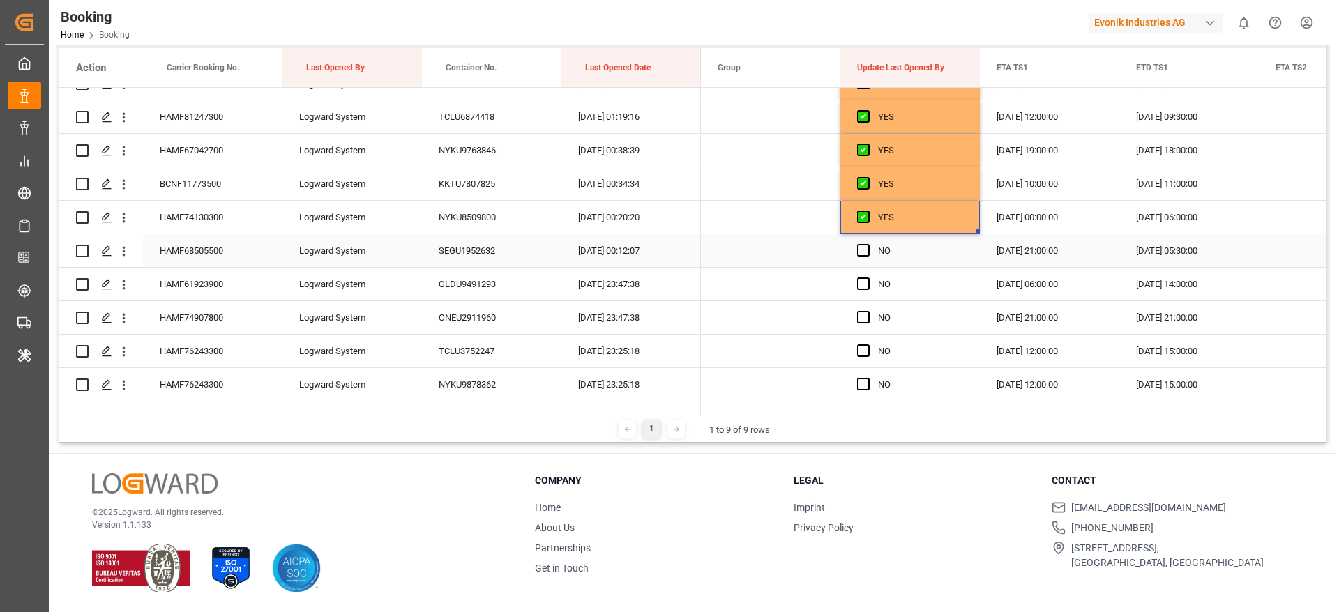
click at [864, 254] on span "Press SPACE to select this row." at bounding box center [863, 250] width 13 height 13
click at [867, 244] on input "Press SPACE to select this row." at bounding box center [867, 244] width 0 height 0
click at [865, 282] on span "Press SPACE to select this row." at bounding box center [863, 284] width 13 height 13
click at [867, 278] on input "Press SPACE to select this row." at bounding box center [867, 278] width 0 height 0
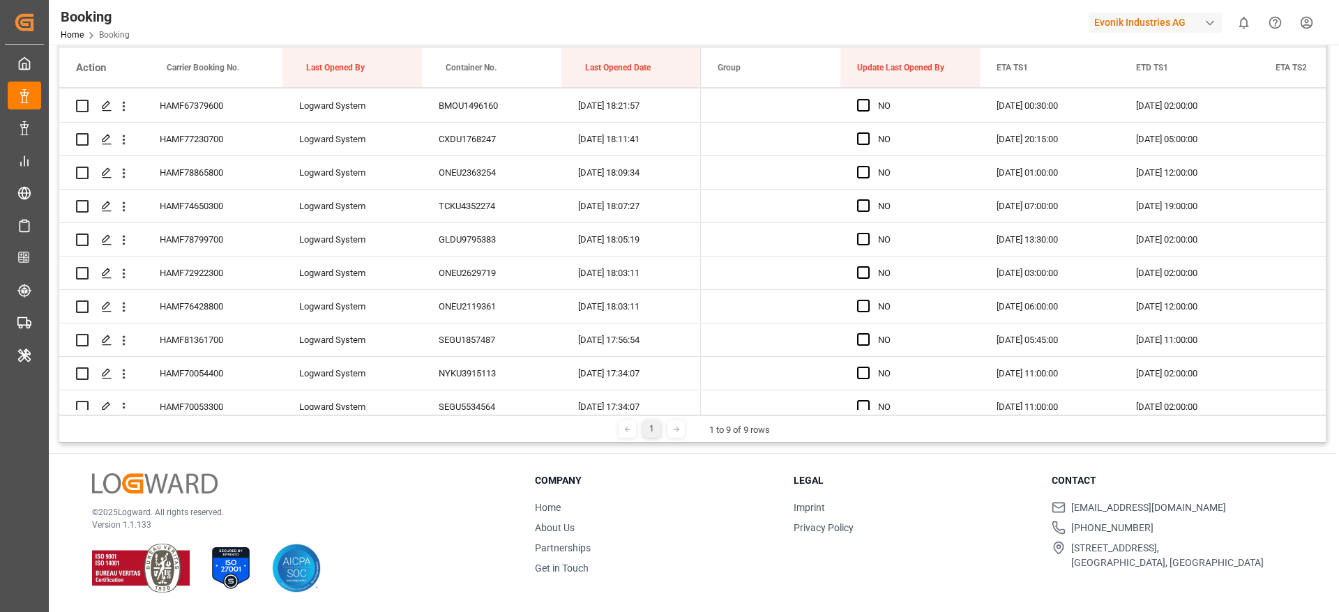
scroll to position [1892, 0]
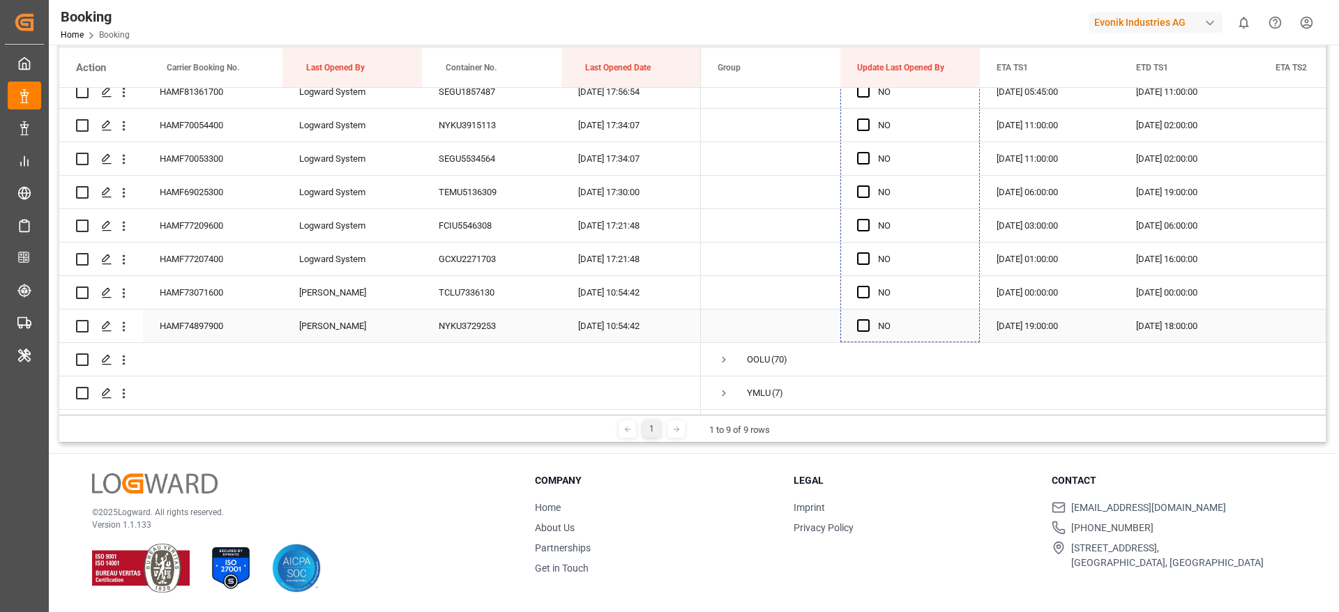
drag, startPoint x: 977, startPoint y: 298, endPoint x: 939, endPoint y: 322, distance: 44.9
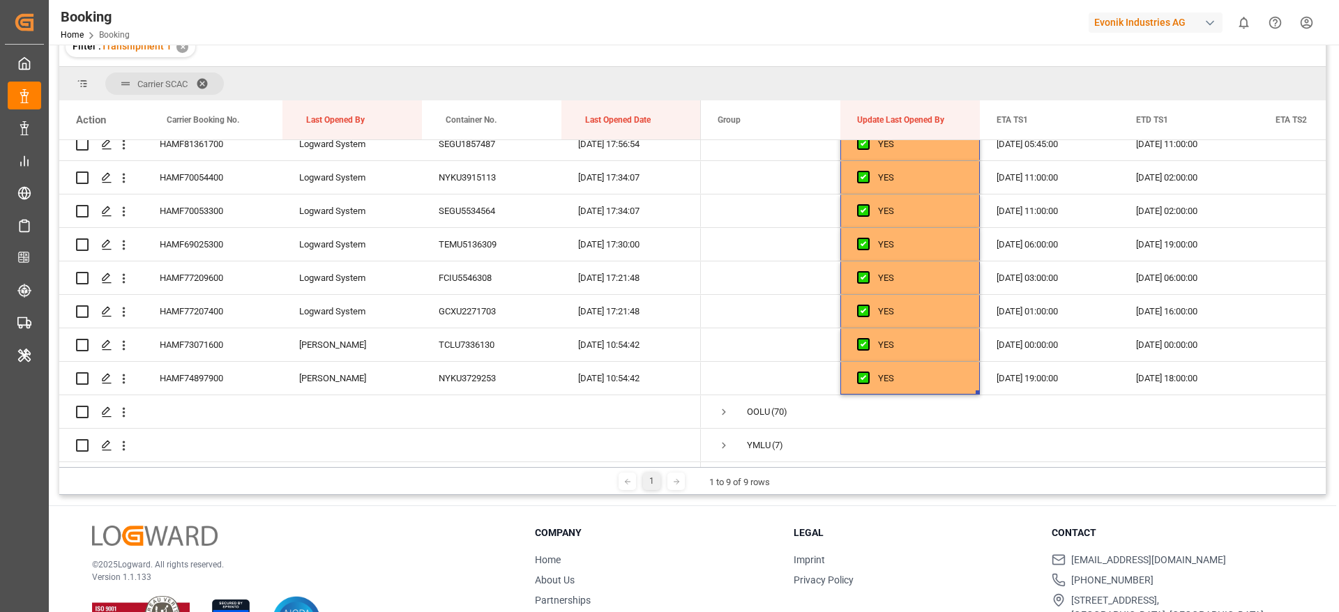
scroll to position [0, 0]
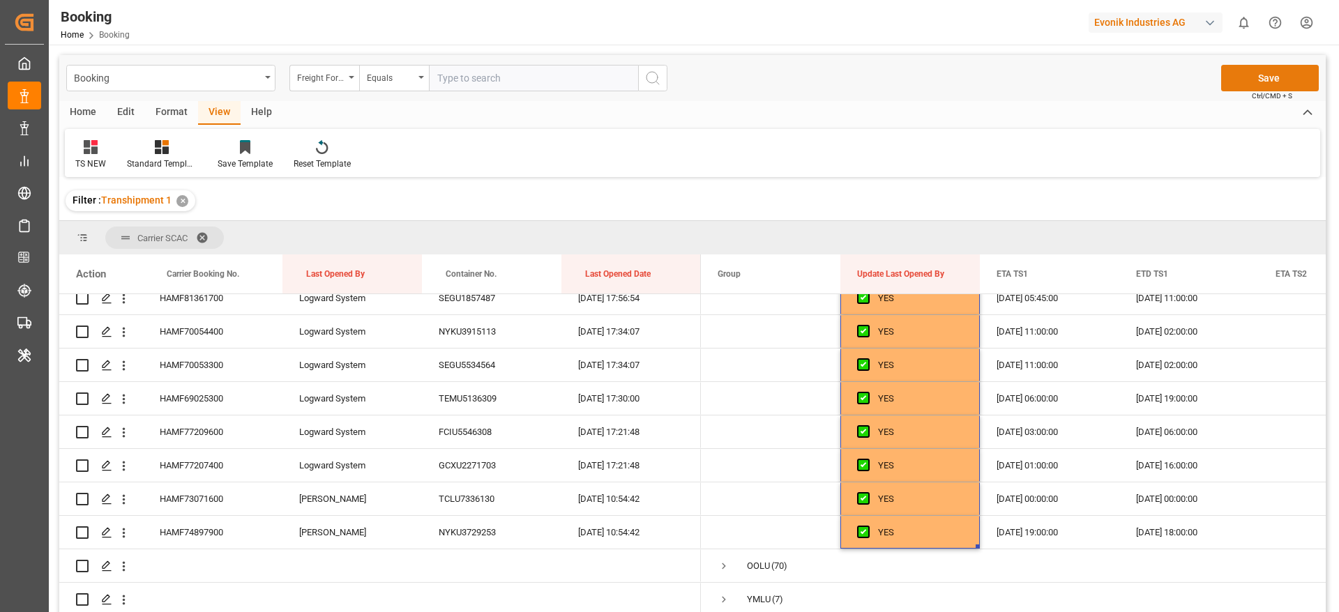
click at [1234, 87] on button "Save" at bounding box center [1270, 78] width 98 height 26
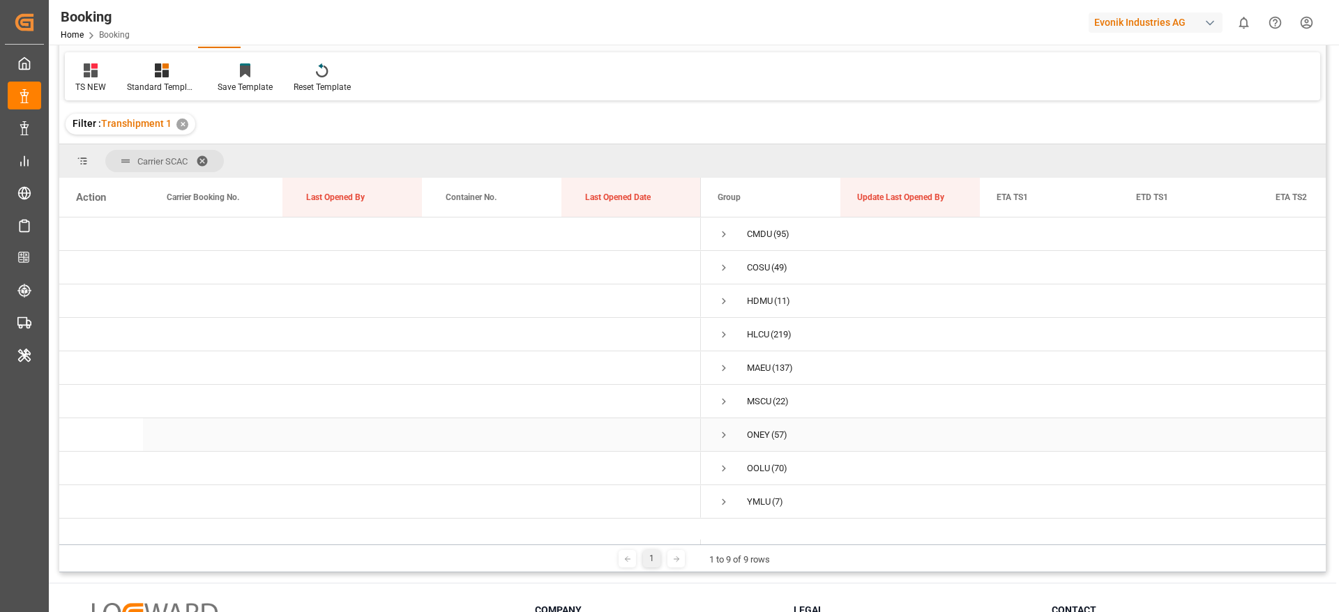
scroll to position [105, 0]
